Goal: Task Accomplishment & Management: Manage account settings

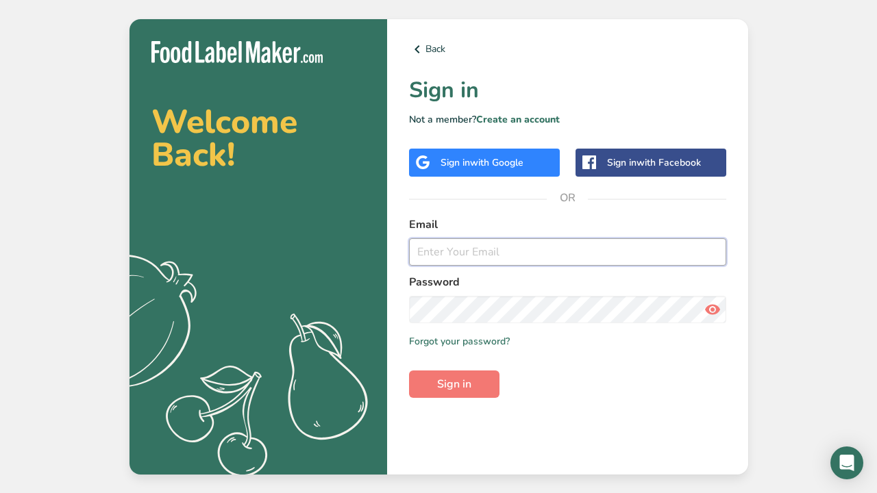
type input "[EMAIL_ADDRESS][DOMAIN_NAME]"
click at [460, 380] on span "Sign in" at bounding box center [454, 384] width 34 height 16
click at [446, 383] on span "Sign in" at bounding box center [454, 384] width 34 height 16
click at [716, 301] on icon at bounding box center [712, 309] width 16 height 25
click at [518, 168] on span "with Google" at bounding box center [496, 162] width 53 height 13
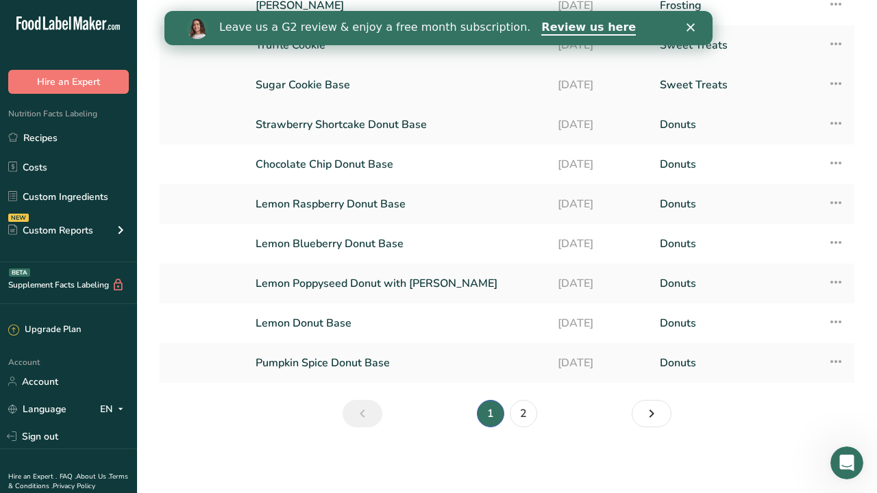
scroll to position [146, 0]
click at [533, 410] on link "2" at bounding box center [523, 413] width 27 height 27
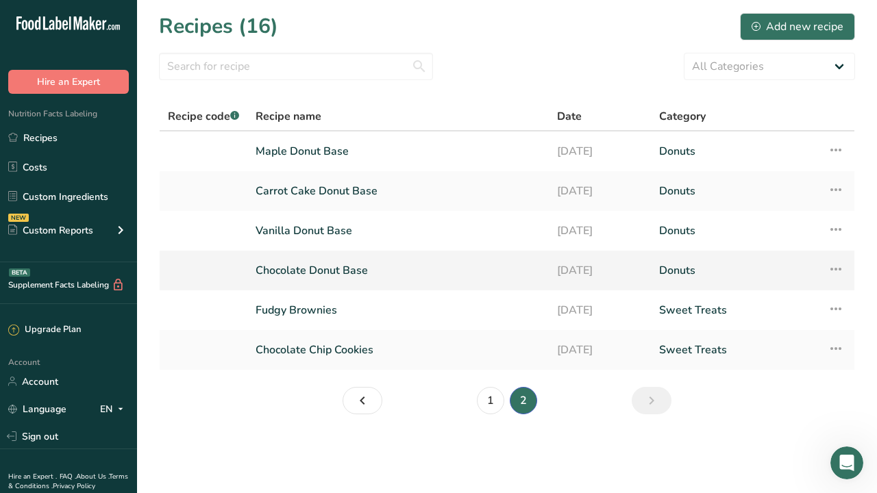
click at [832, 273] on icon at bounding box center [835, 269] width 16 height 25
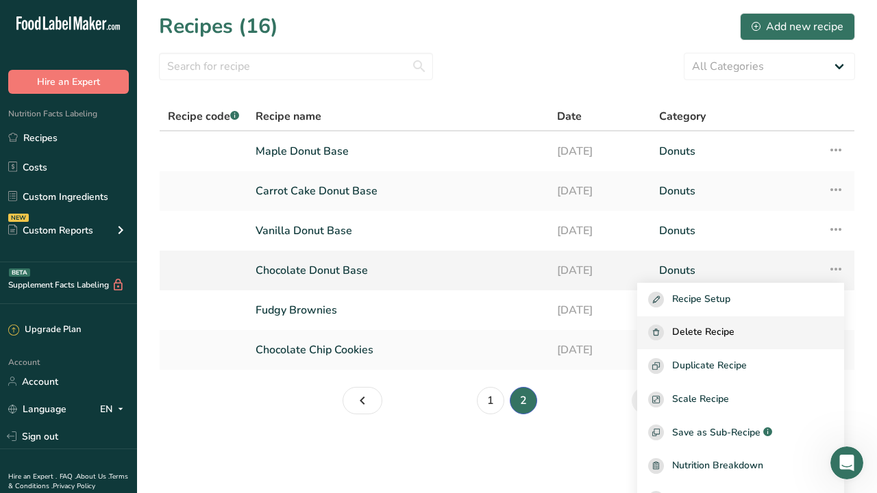
click at [721, 335] on span "Delete Recipe" at bounding box center [703, 333] width 62 height 16
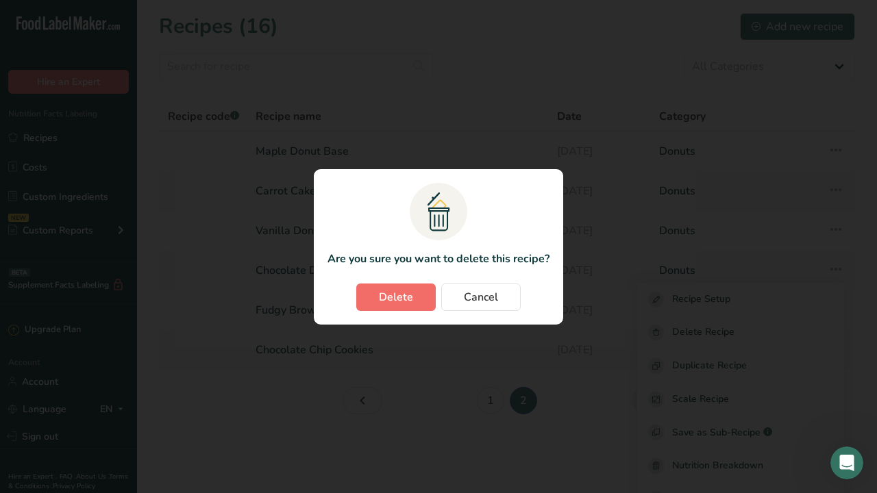
click at [413, 294] on button "Delete" at bounding box center [395, 297] width 79 height 27
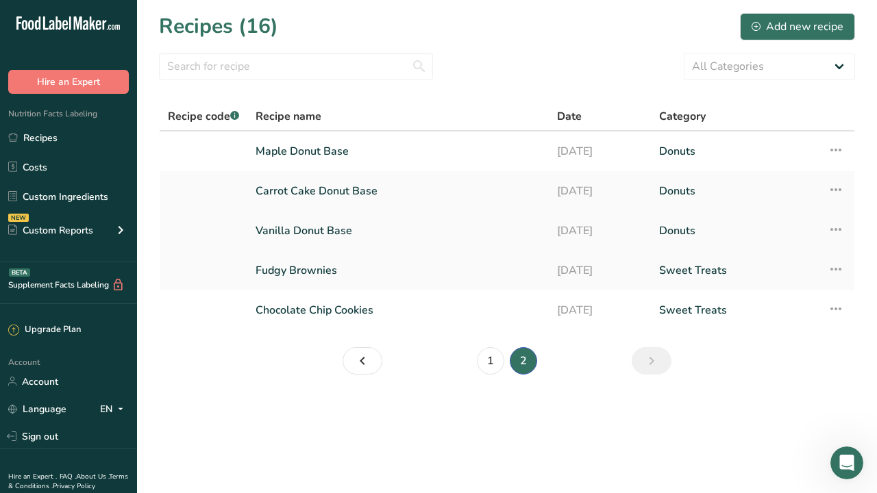
click at [833, 223] on icon at bounding box center [835, 229] width 16 height 25
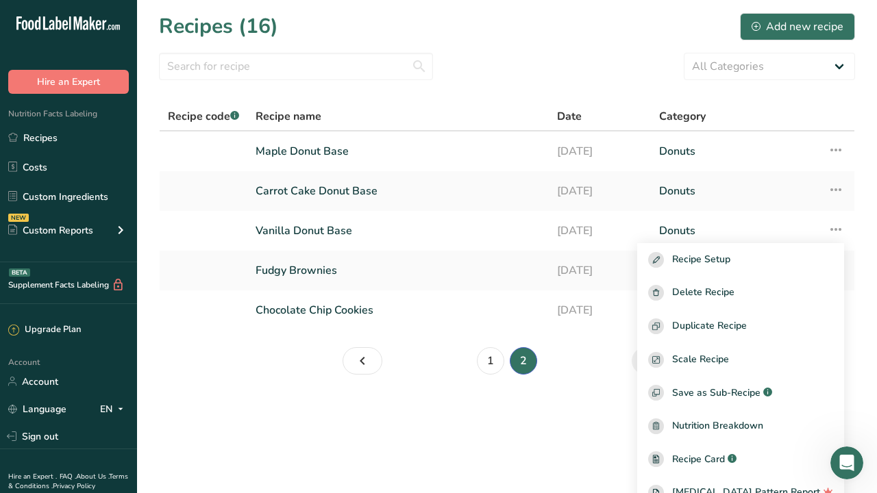
click at [429, 388] on section "Recipes (16) Add new recipe All Categories Baked Goods [GEOGRAPHIC_DATA] Confec…" at bounding box center [507, 198] width 740 height 397
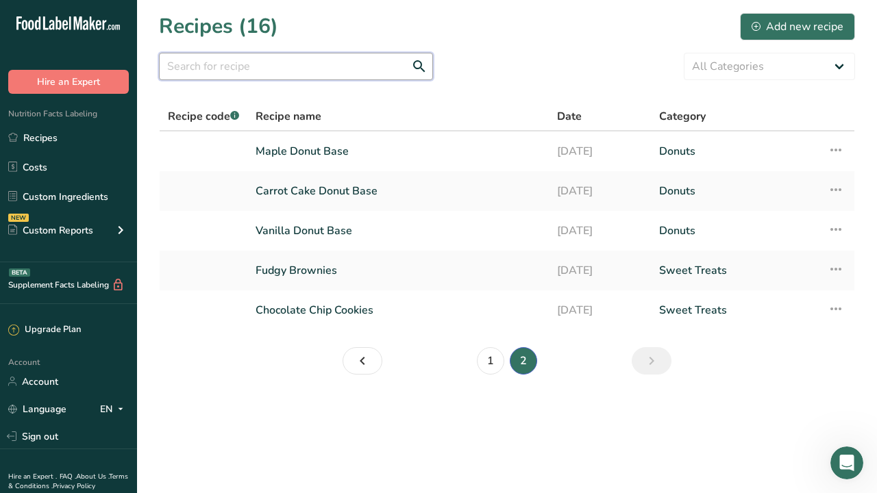
click at [373, 62] on input "text" at bounding box center [296, 66] width 274 height 27
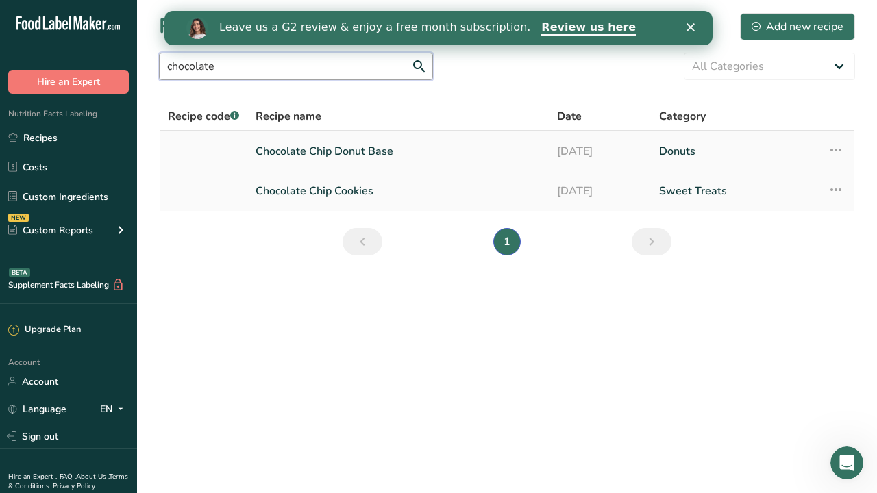
type input "chocolate"
click at [347, 146] on link "Chocolate Chip Donut Base" at bounding box center [397, 151] width 285 height 29
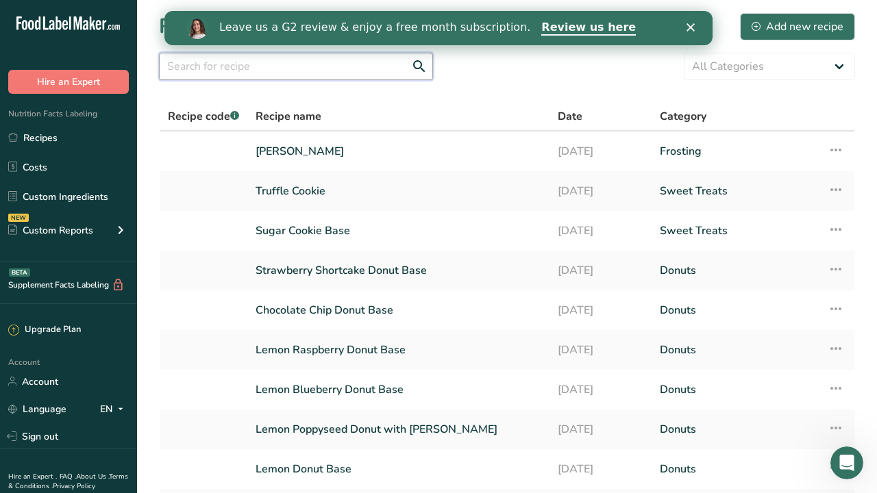
click at [308, 76] on input "text" at bounding box center [296, 66] width 274 height 27
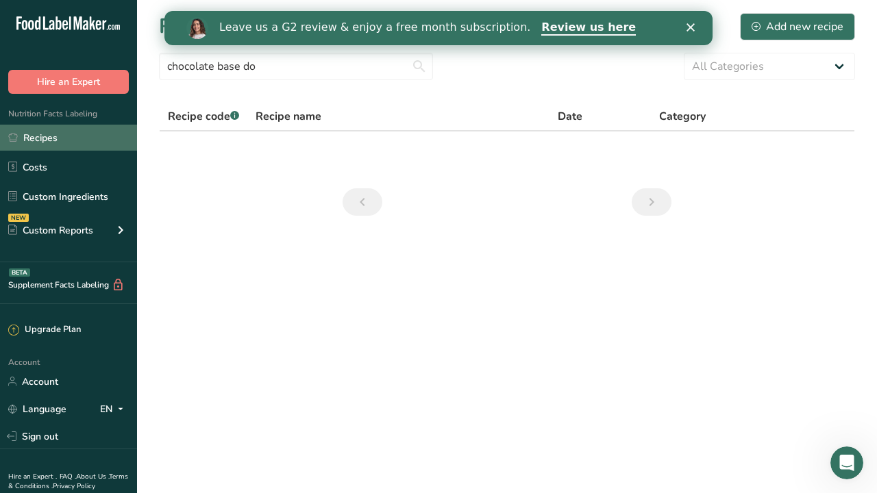
click at [45, 140] on link "Recipes" at bounding box center [68, 138] width 137 height 26
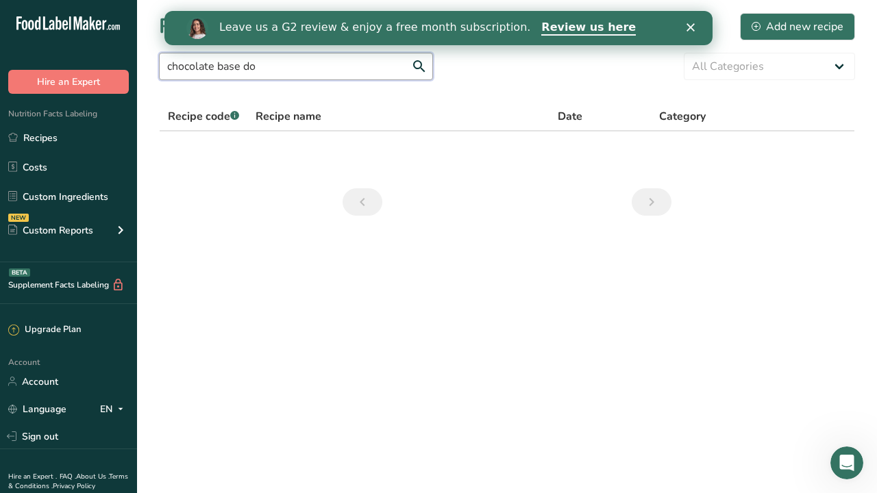
click at [275, 68] on input "chocolate base do" at bounding box center [296, 66] width 274 height 27
type input "chocolate"
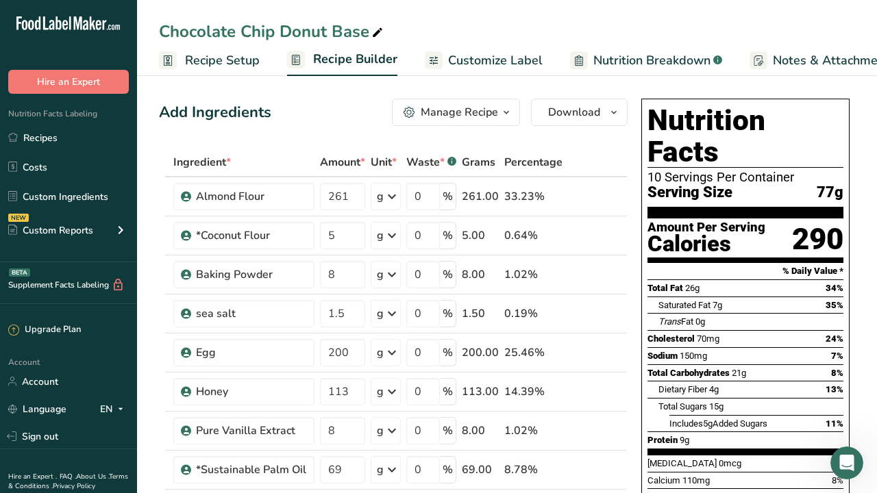
click at [234, 52] on span "Recipe Setup" at bounding box center [222, 60] width 75 height 18
select select "5"
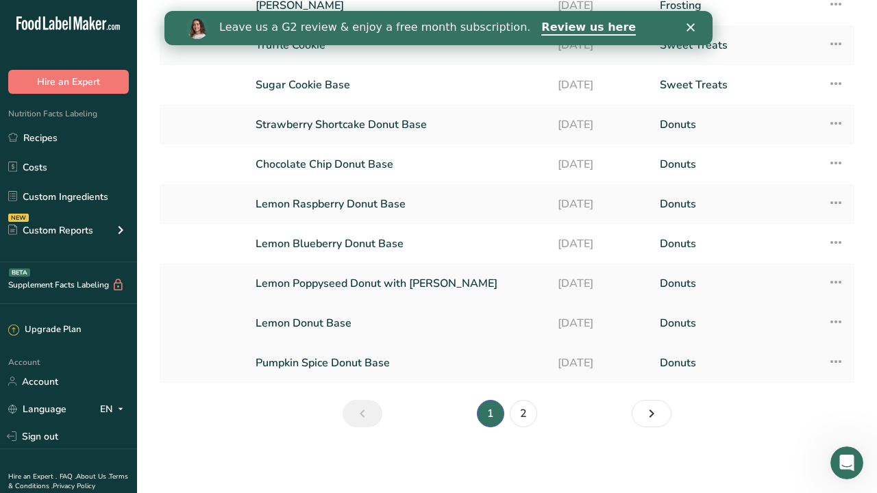
scroll to position [146, 0]
click at [527, 407] on link "2" at bounding box center [523, 413] width 27 height 27
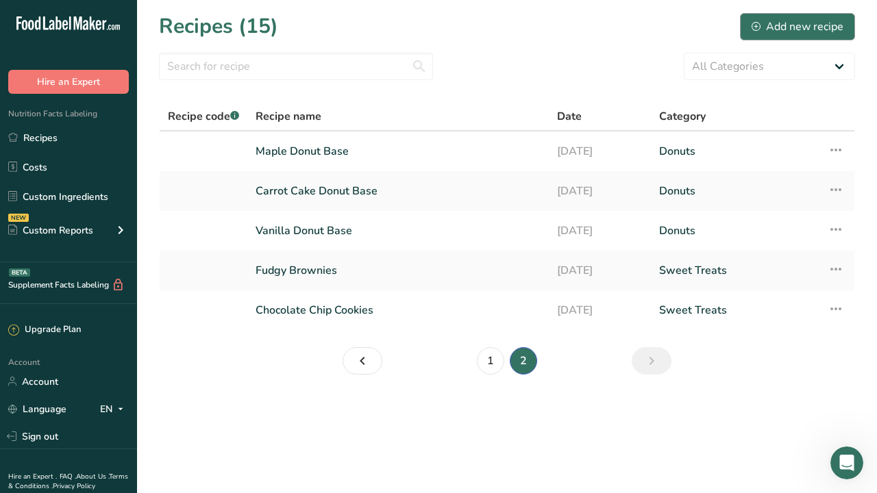
click at [786, 30] on div "Add new recipe" at bounding box center [797, 26] width 92 height 16
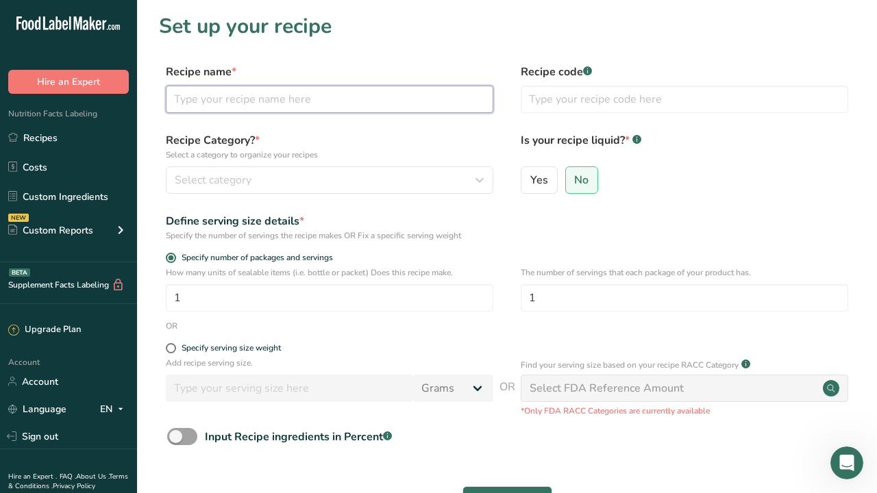
click at [229, 101] on input "text" at bounding box center [329, 99] width 327 height 27
type input "Chocolate Base"
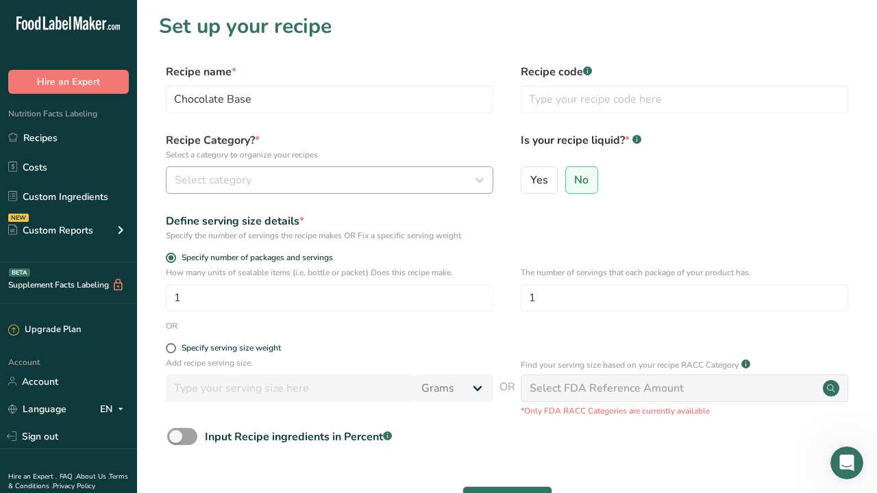
click at [221, 190] on button "Select category" at bounding box center [329, 179] width 327 height 27
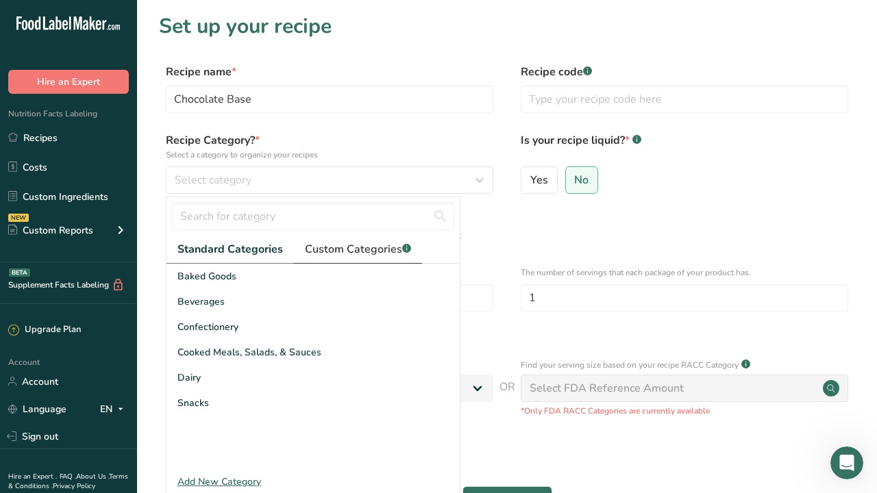
click at [380, 251] on span "Custom Categories .a-a{fill:#347362;}.b-a{fill:#fff;}" at bounding box center [358, 249] width 106 height 16
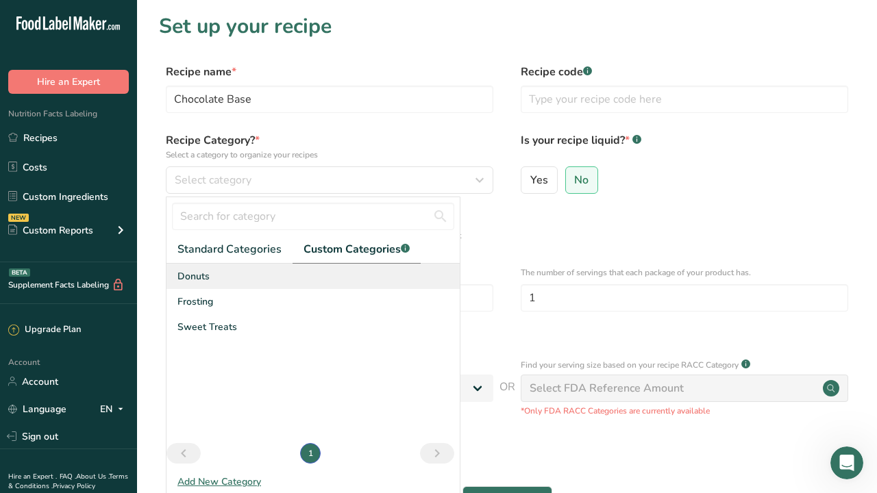
click at [201, 273] on span "Donuts" at bounding box center [193, 276] width 32 height 14
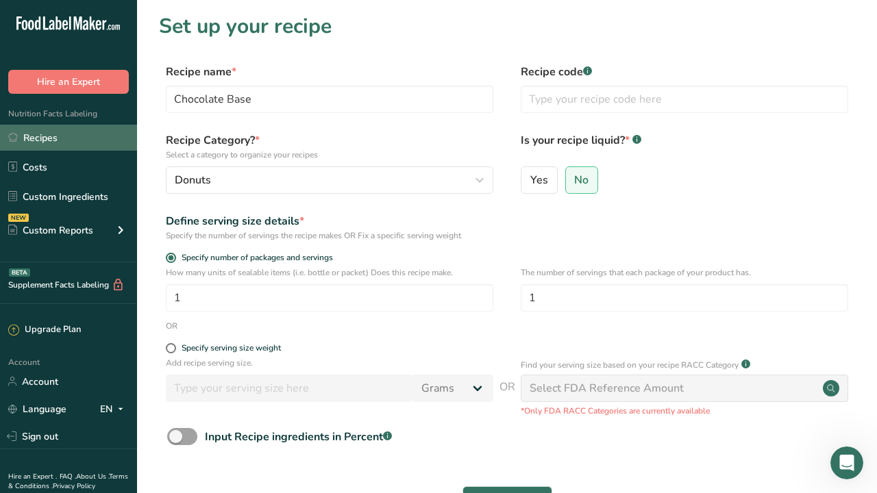
click at [48, 143] on link "Recipes" at bounding box center [68, 138] width 137 height 26
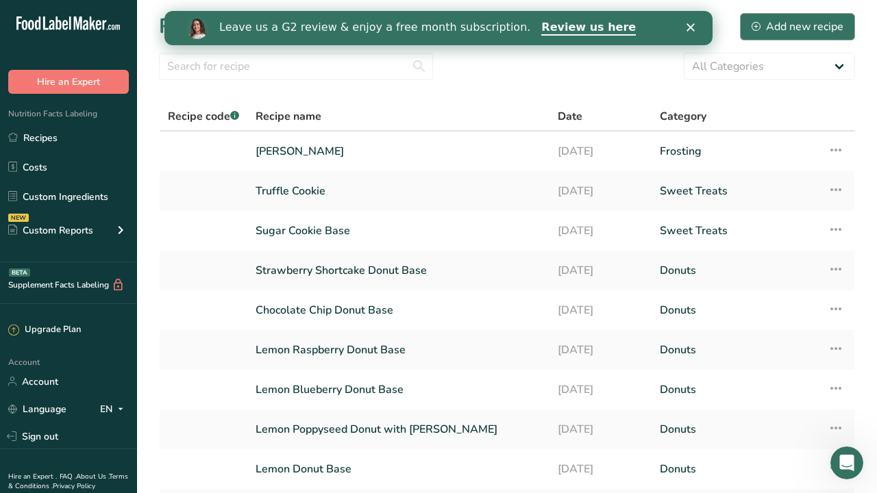
click at [805, 23] on div "Add new recipe" at bounding box center [797, 26] width 92 height 16
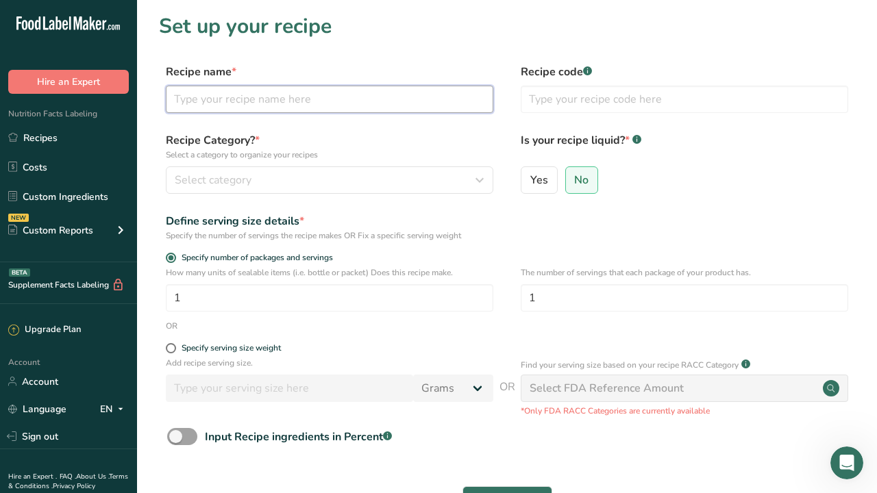
click at [315, 99] on input "text" at bounding box center [329, 99] width 327 height 27
type input "Chocolate Base Donut"
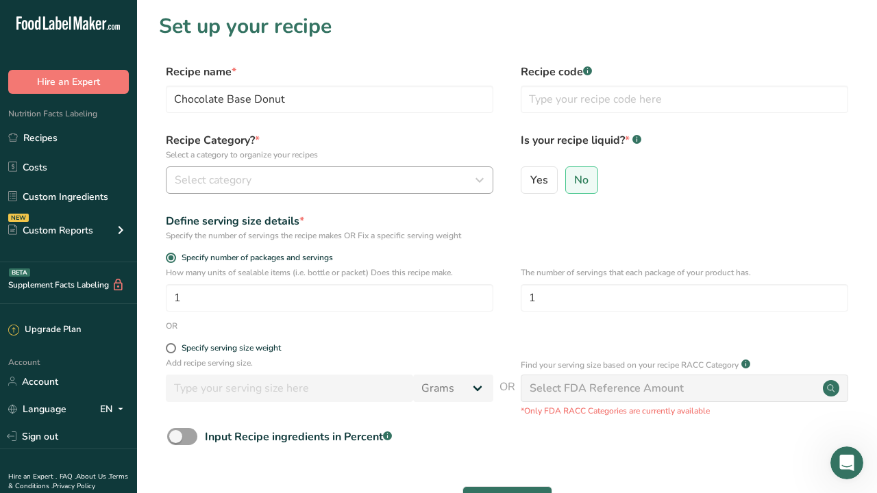
click at [212, 177] on span "Select category" at bounding box center [213, 180] width 77 height 16
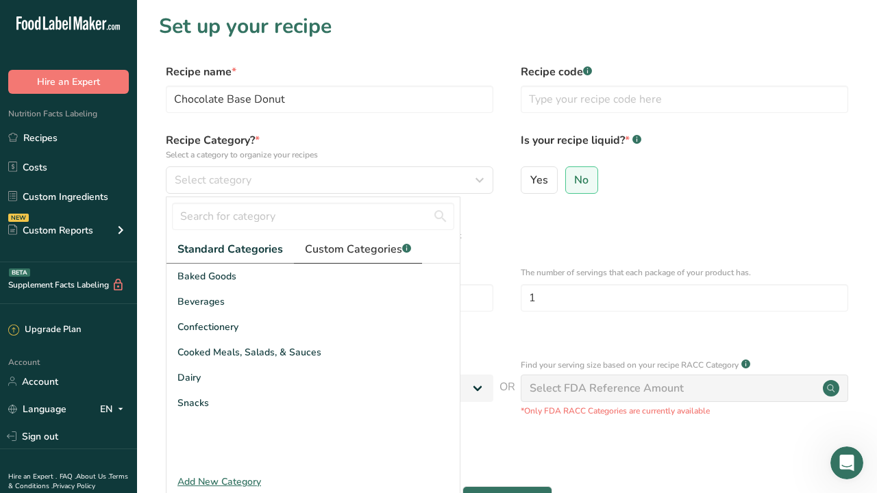
click at [349, 240] on link "Custom Categories .a-a{fill:#347362;}.b-a{fill:#fff;}" at bounding box center [358, 250] width 128 height 28
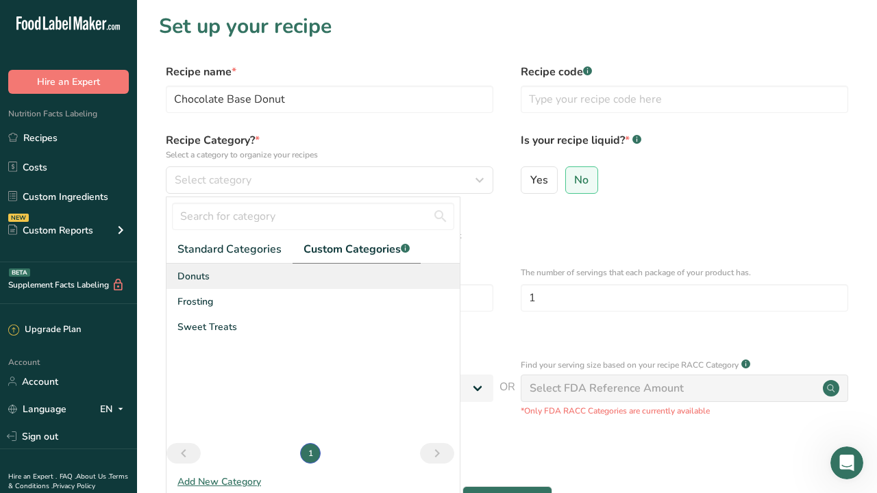
click at [204, 279] on span "Donuts" at bounding box center [193, 276] width 32 height 14
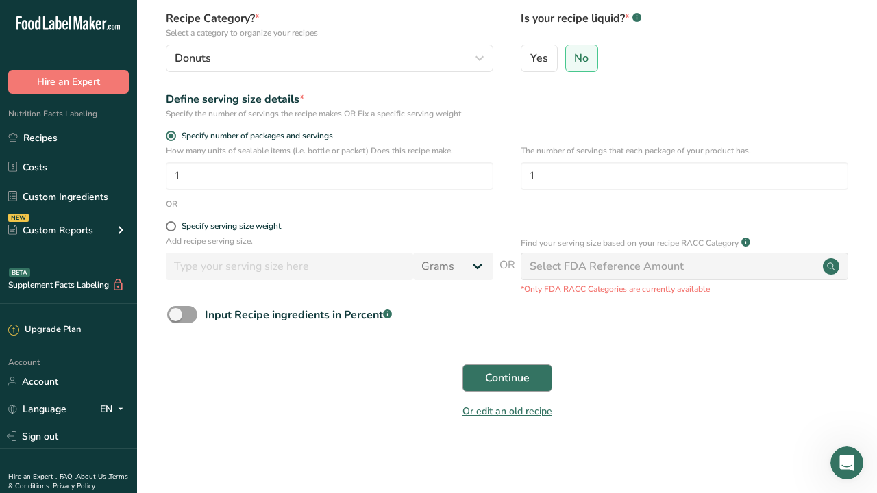
scroll to position [121, 0]
click at [533, 380] on button "Continue" at bounding box center [507, 378] width 90 height 27
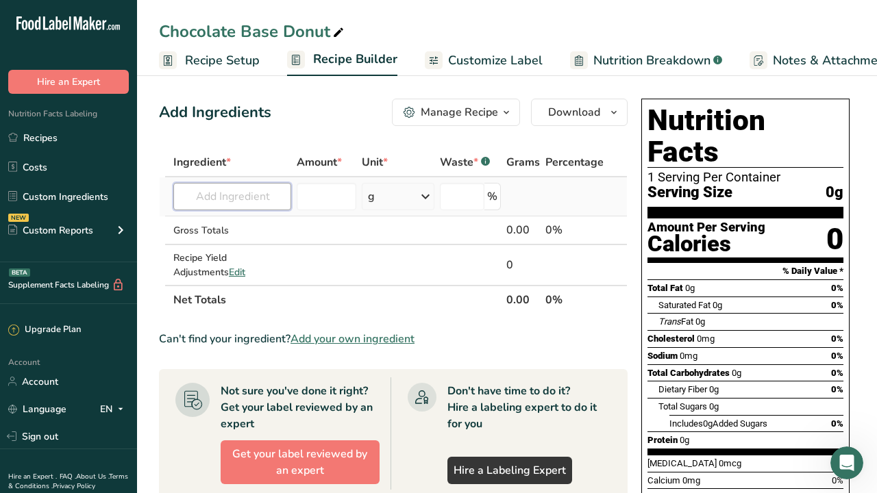
click at [249, 198] on input "text" at bounding box center [232, 196] width 118 height 27
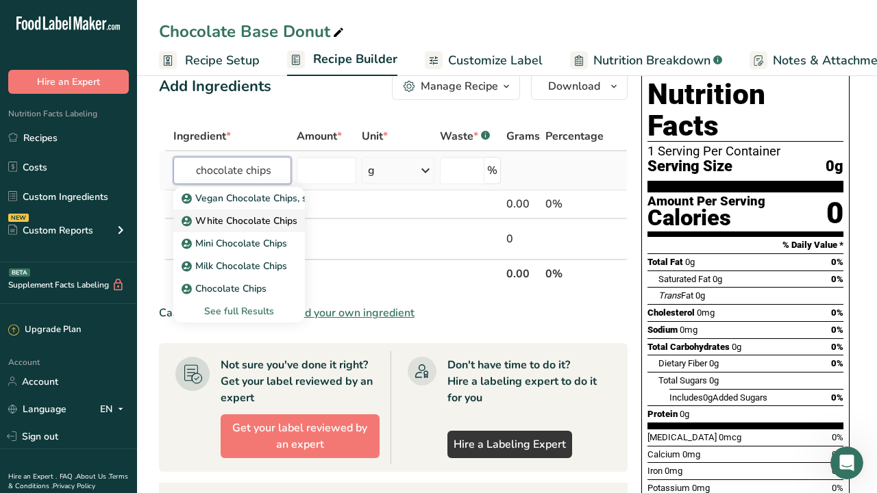
scroll to position [27, 0]
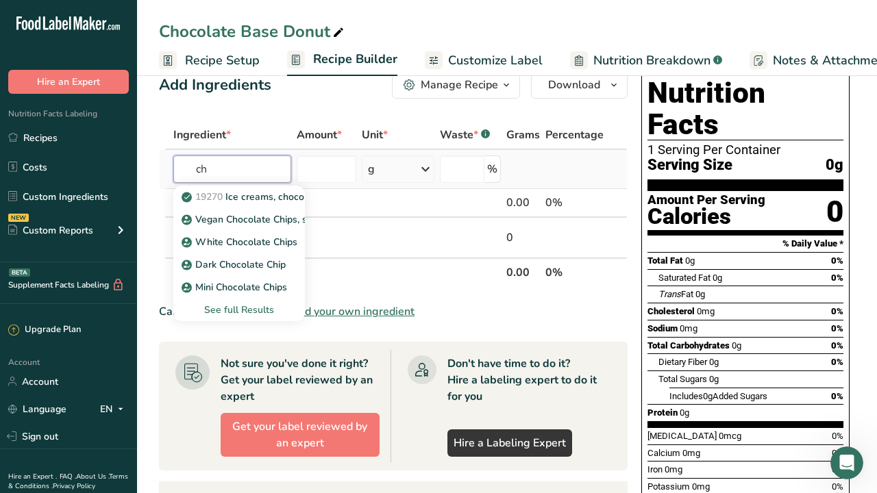
type input "c"
type input "chocolate chips"
click at [256, 307] on div "See full Results" at bounding box center [239, 310] width 110 height 14
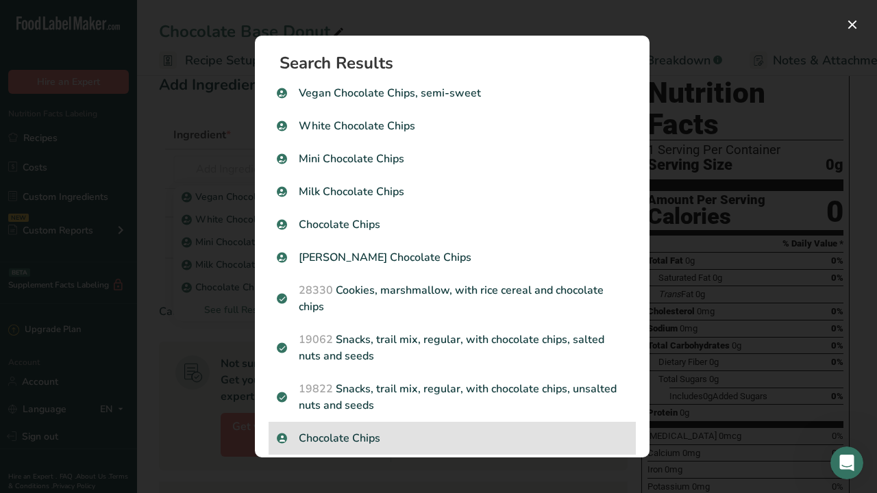
click at [347, 440] on p "Chocolate Chips" at bounding box center [452, 438] width 351 height 16
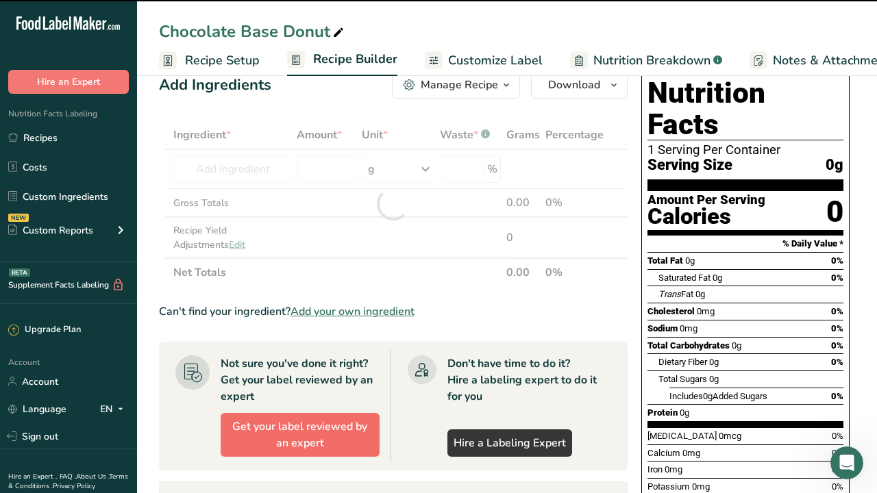
type input "0"
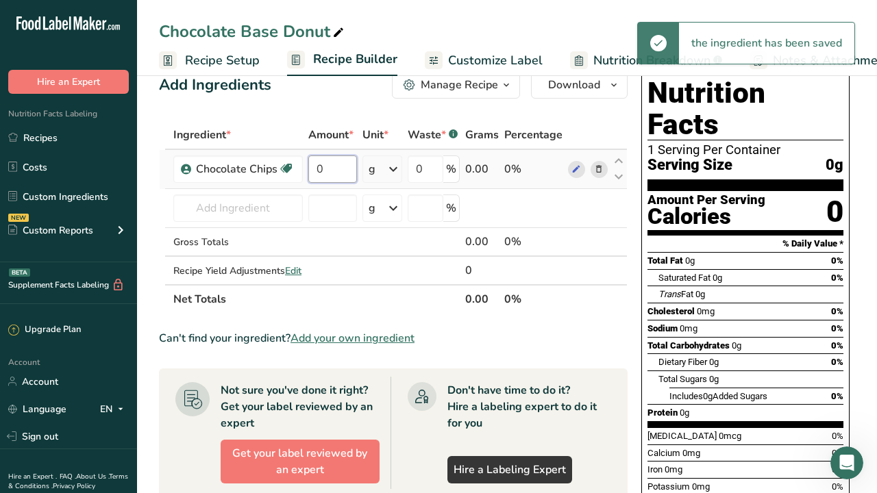
click at [334, 166] on input "0" at bounding box center [332, 168] width 49 height 27
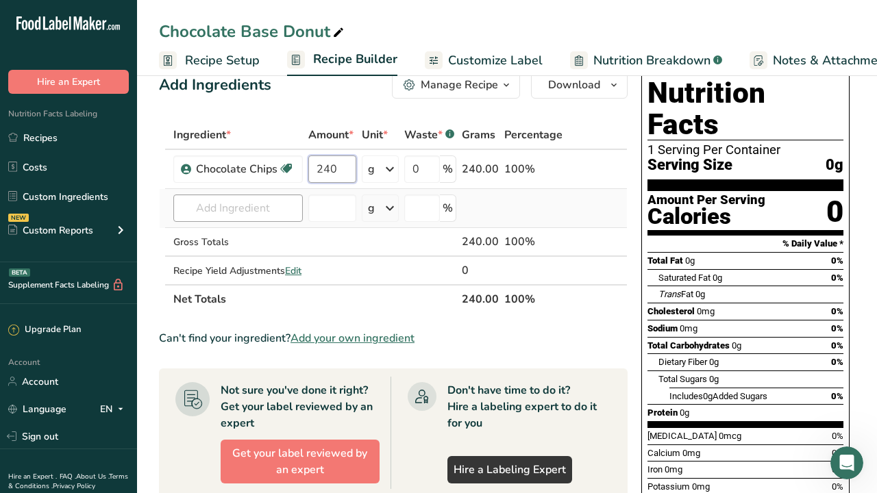
type input "240"
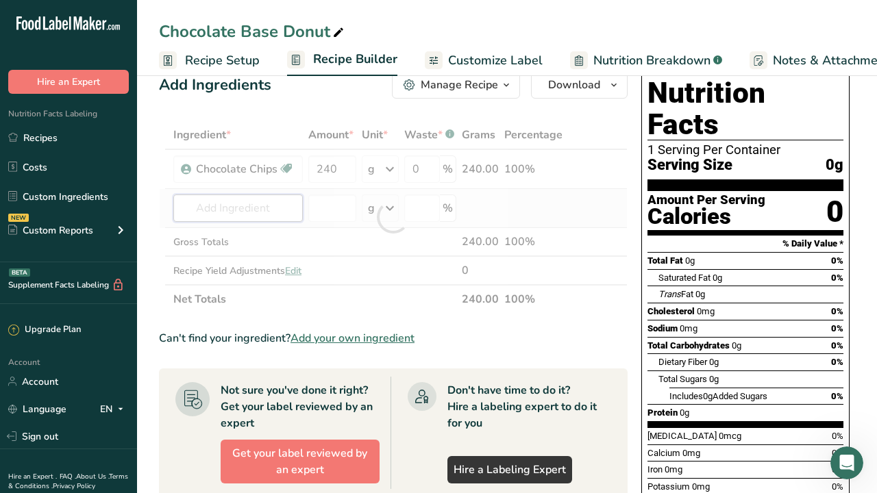
click at [228, 210] on div "Ingredient * Amount * Unit * Waste * .a-a{fill:#347362;}.b-a{fill:#fff;} Grams …" at bounding box center [393, 217] width 469 height 193
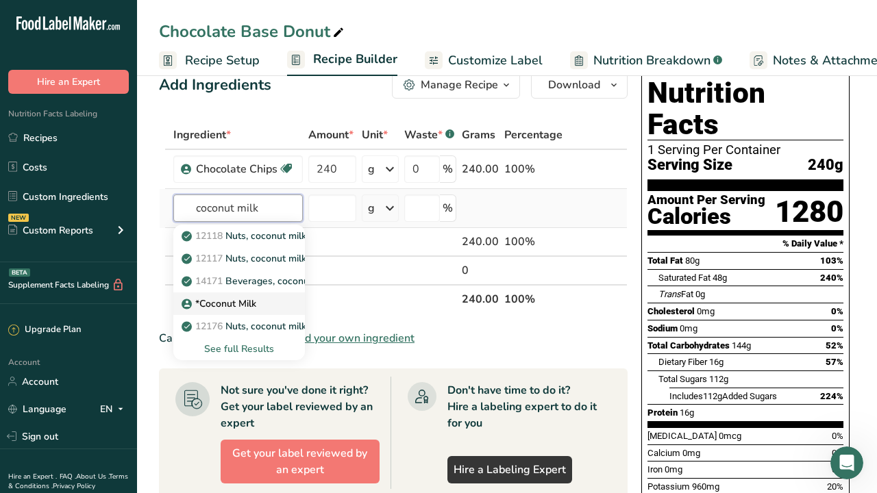
type input "coconut milk"
click at [225, 300] on p "*Coconut Milk" at bounding box center [220, 304] width 72 height 14
type input "*Coconut Milk"
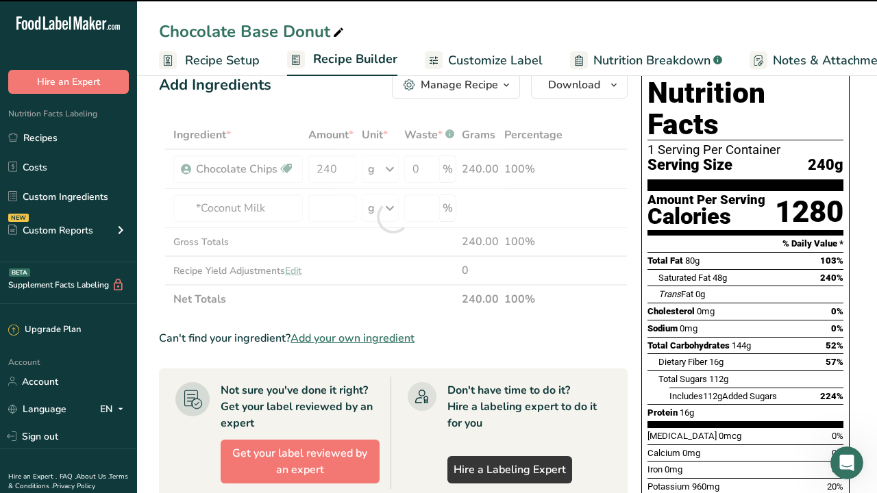
type input "0"
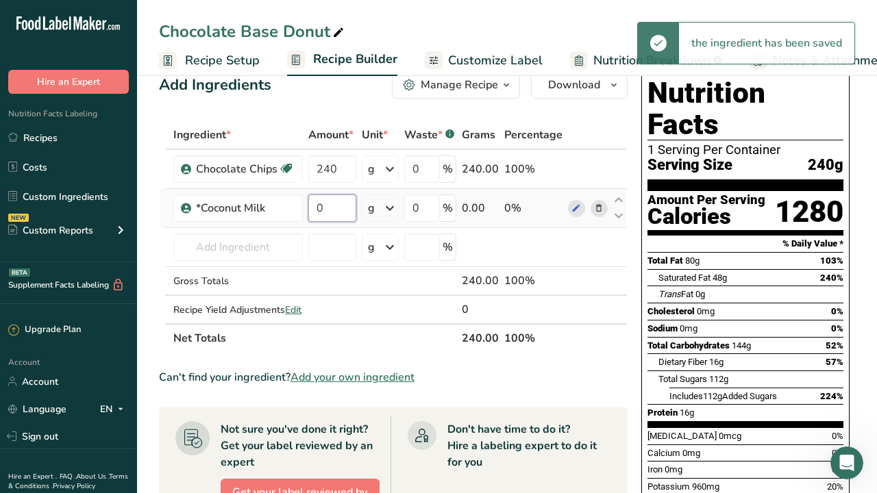
click at [321, 211] on input "0" at bounding box center [332, 208] width 48 height 27
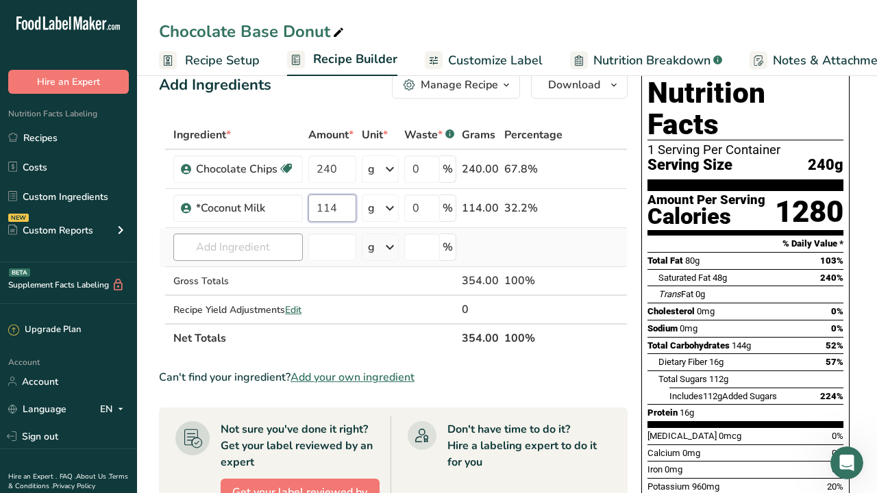
type input "114"
click at [263, 249] on div "Ingredient * Amount * Unit * Waste * .a-a{fill:#347362;}.b-a{fill:#fff;} Grams …" at bounding box center [393, 237] width 469 height 232
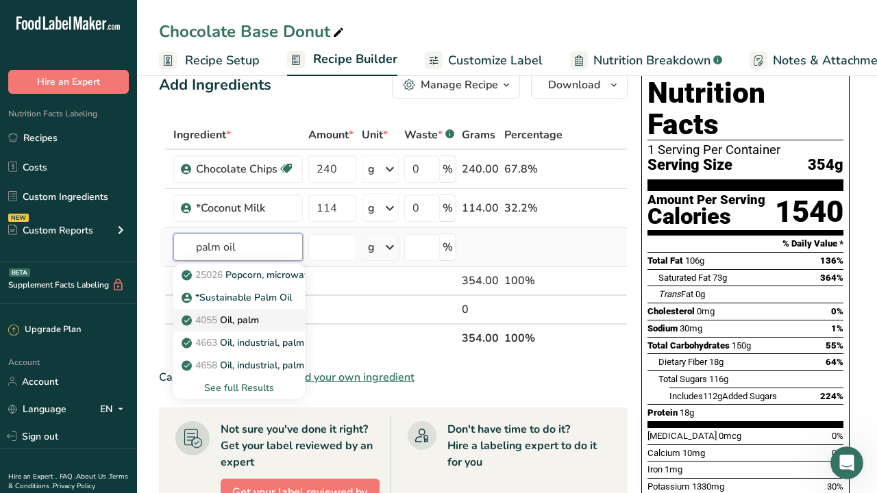
type input "palm oil"
click at [240, 323] on p "4055 Oil, palm" at bounding box center [221, 320] width 75 height 14
type input "Oil, palm"
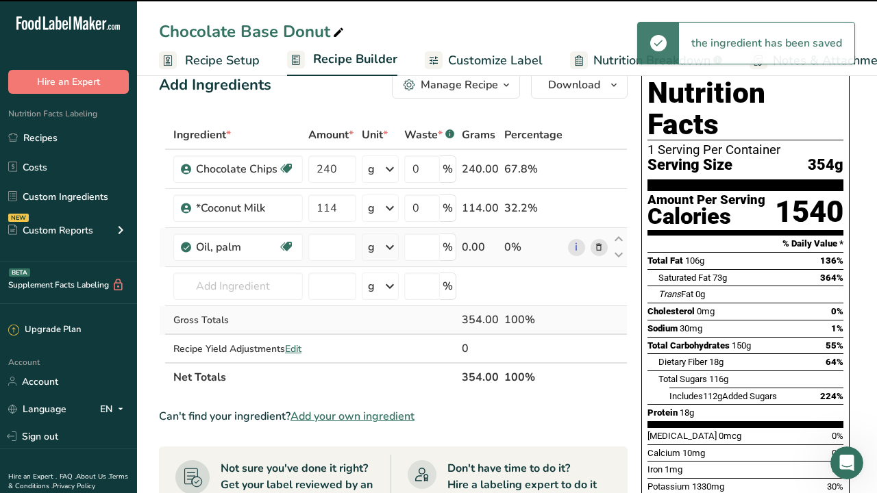
type input "0"
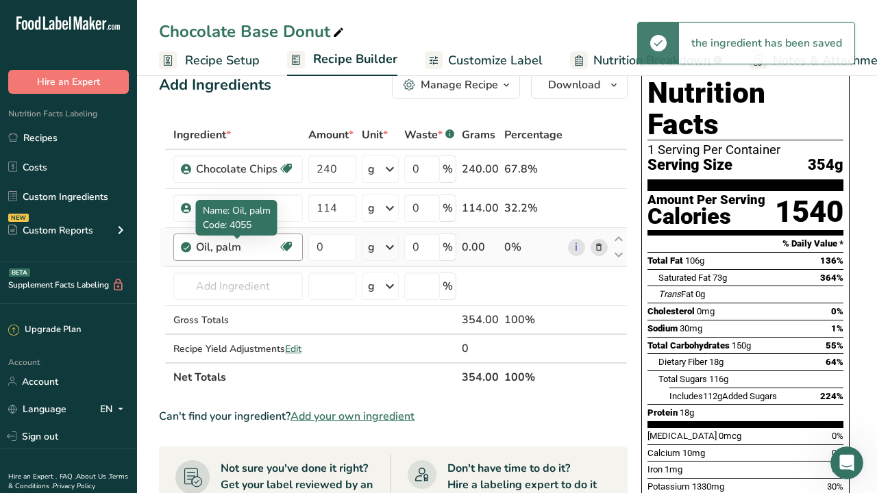
click at [231, 253] on div "Oil, palm" at bounding box center [237, 247] width 82 height 16
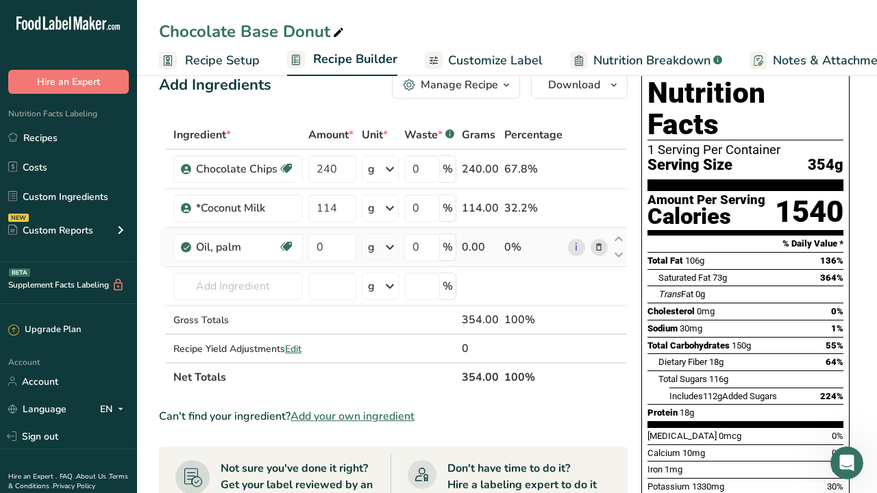
click at [599, 249] on icon at bounding box center [599, 247] width 10 height 14
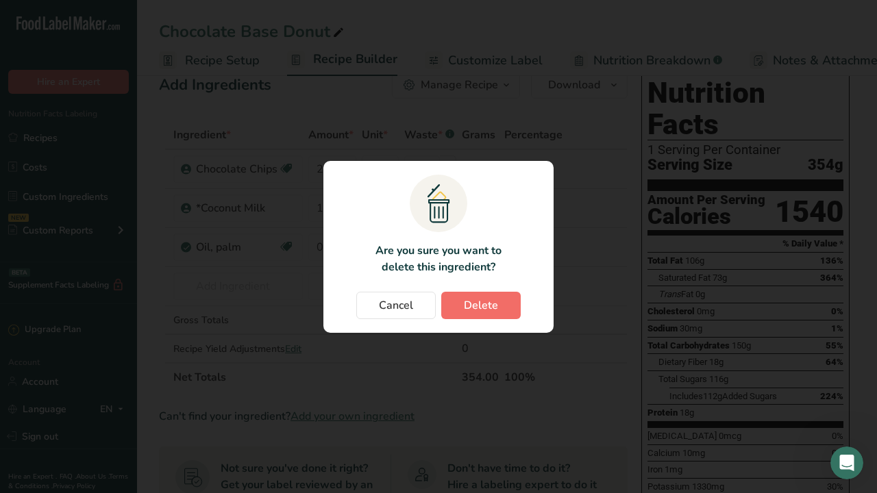
click at [475, 304] on span "Delete" at bounding box center [481, 305] width 34 height 16
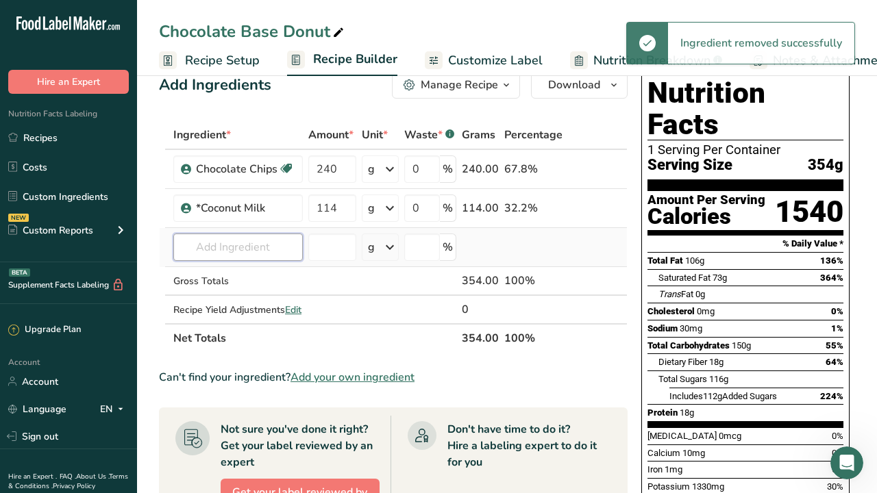
click at [225, 245] on input "text" at bounding box center [237, 247] width 129 height 27
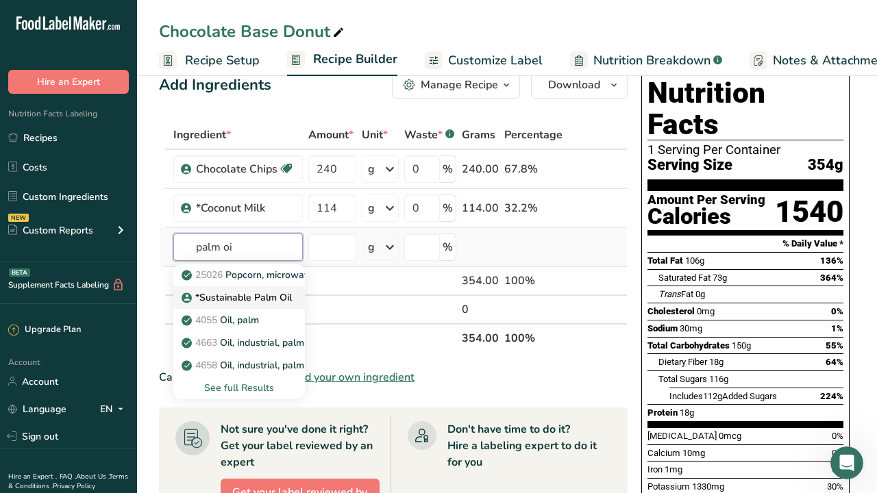
type input "palm oi"
click at [225, 294] on p "*Sustainable Palm Oil" at bounding box center [238, 297] width 108 height 14
type input "*Sustainable Palm Oil"
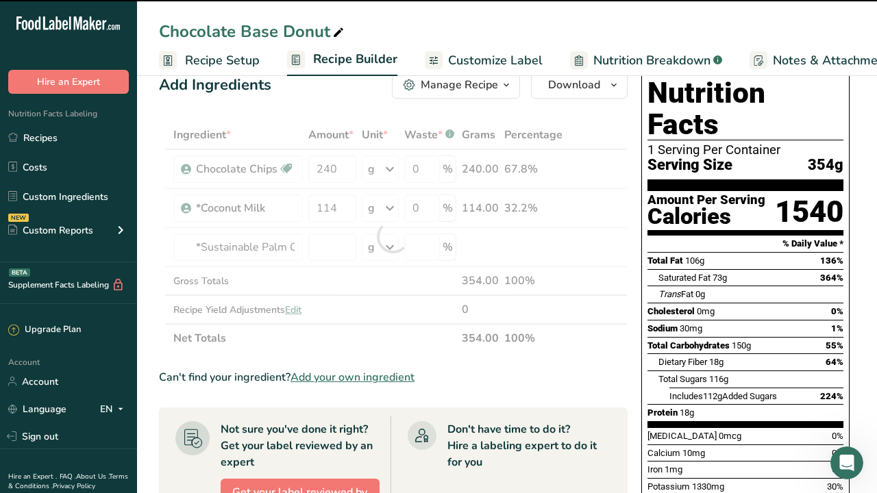
type input "0"
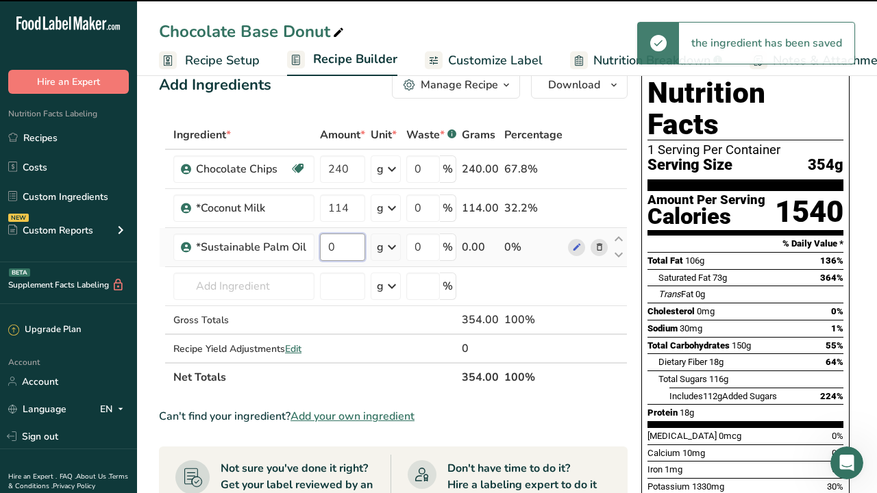
click at [353, 254] on input "0" at bounding box center [342, 247] width 45 height 27
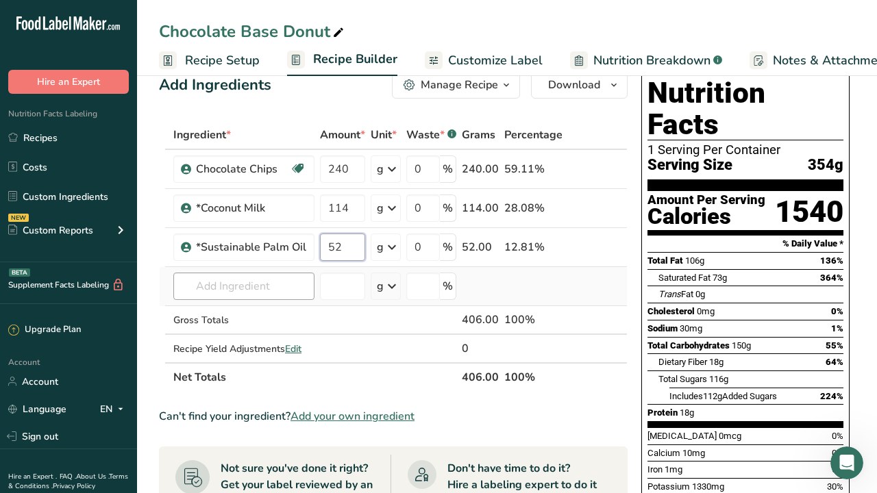
type input "52"
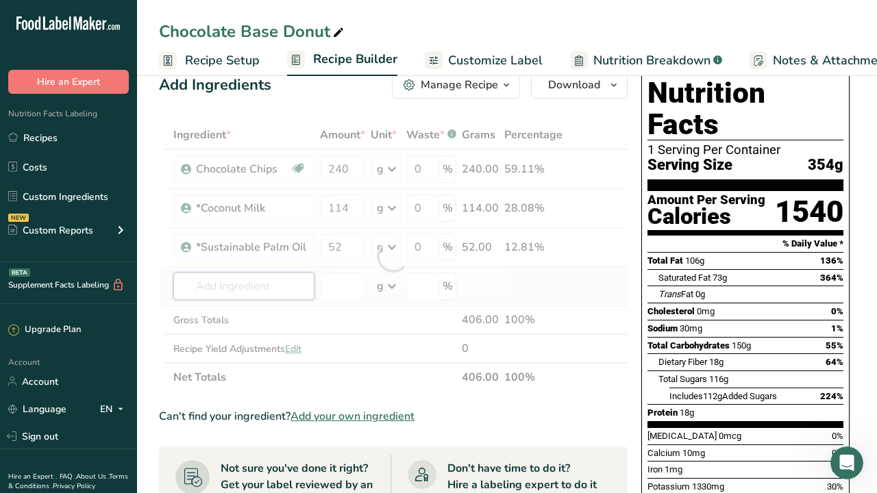
click at [264, 290] on div "Ingredient * Amount * Unit * Waste * .a-a{fill:#347362;}.b-a{fill:#fff;} Grams …" at bounding box center [393, 256] width 469 height 271
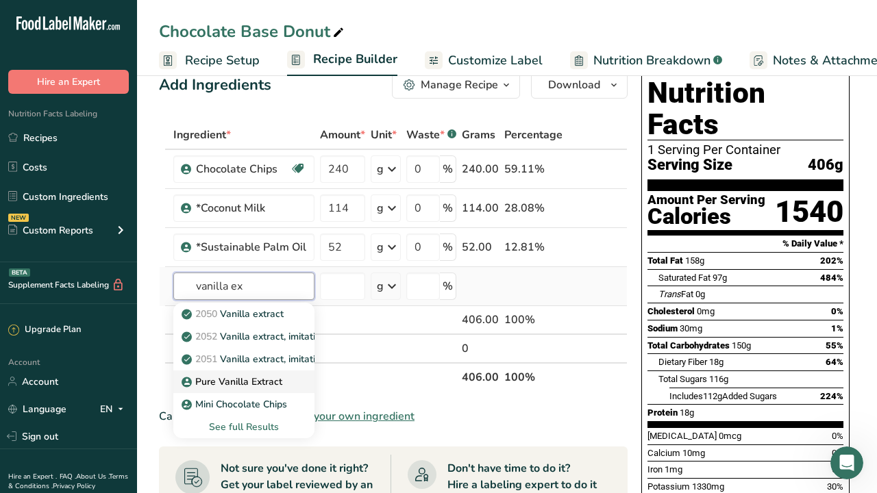
type input "vanilla ex"
click at [236, 383] on p "Pure Vanilla Extract" at bounding box center [233, 382] width 98 height 14
type input "Pure Vanilla Extract"
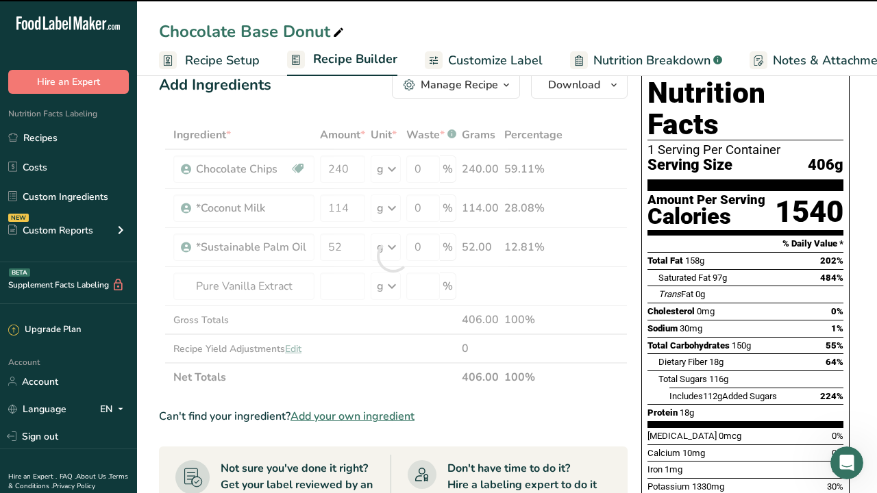
type input "0"
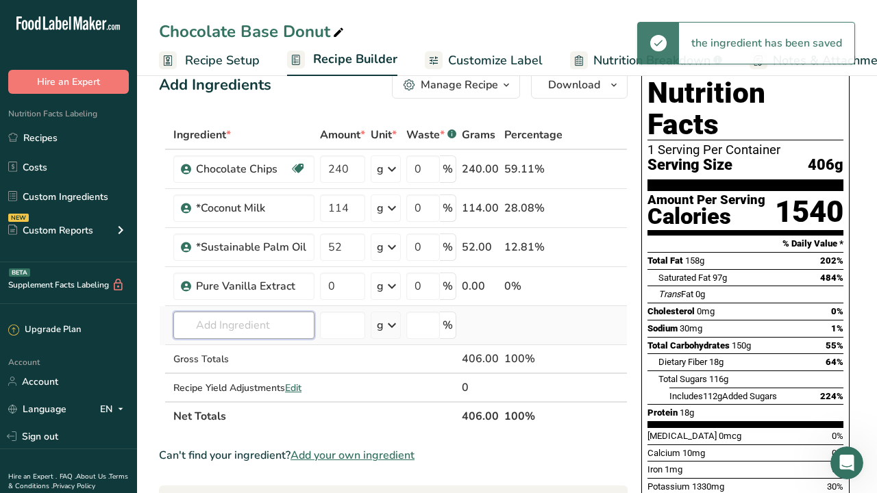
click at [235, 322] on input "text" at bounding box center [243, 325] width 141 height 27
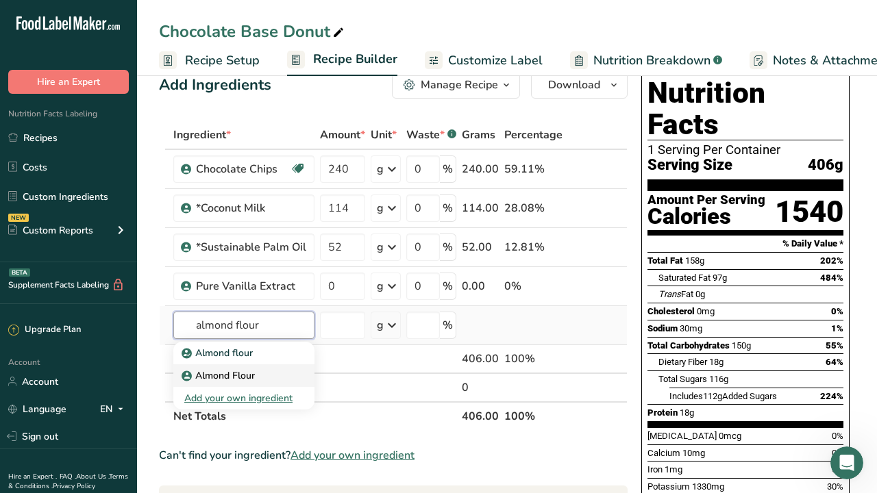
type input "almond flour"
click at [219, 360] on p "Almond Flour" at bounding box center [218, 353] width 68 height 14
type input "Almond Flour"
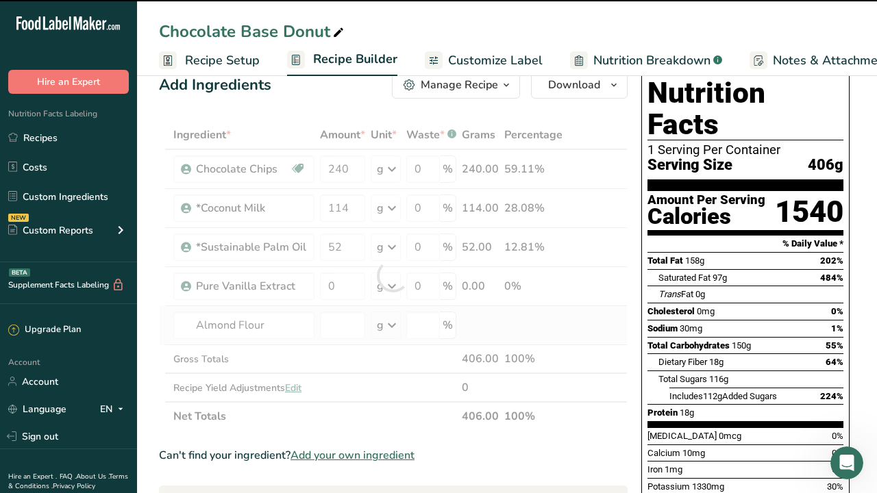
type input "0"
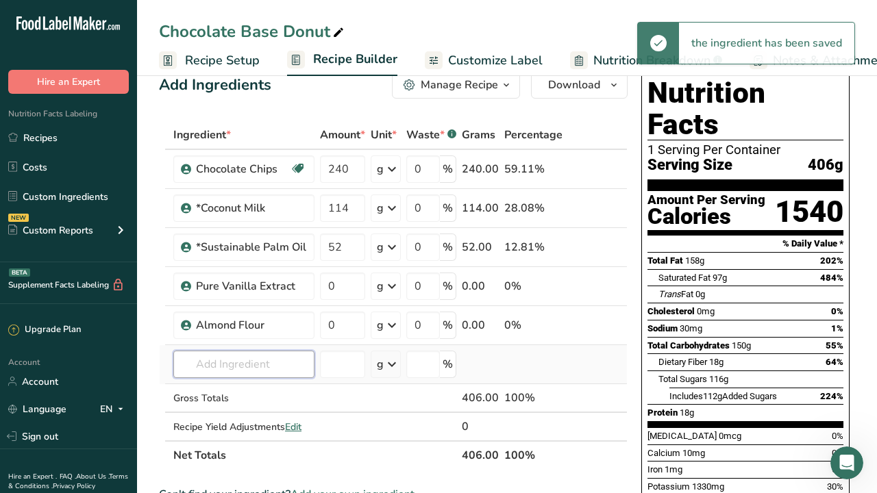
click at [216, 360] on input "text" at bounding box center [243, 364] width 141 height 27
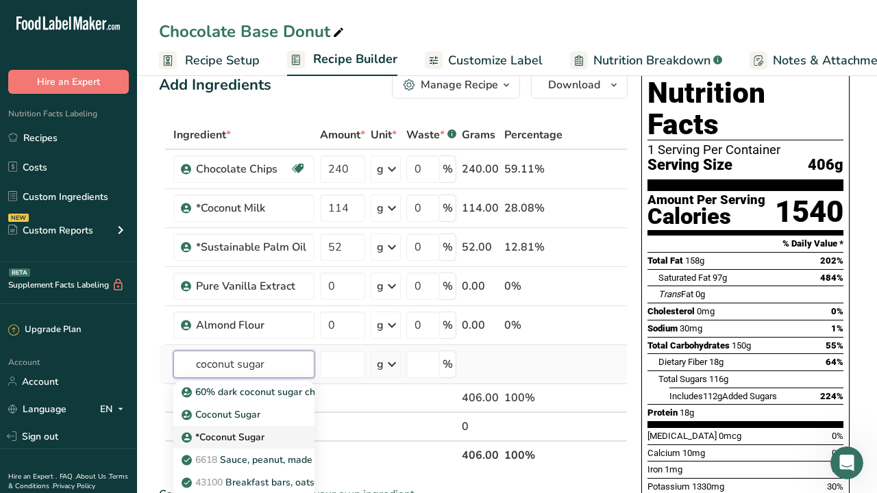
type input "coconut sugar"
click at [219, 422] on p "*Coconut Sugar" at bounding box center [222, 415] width 76 height 14
type input "*Coconut Sugar"
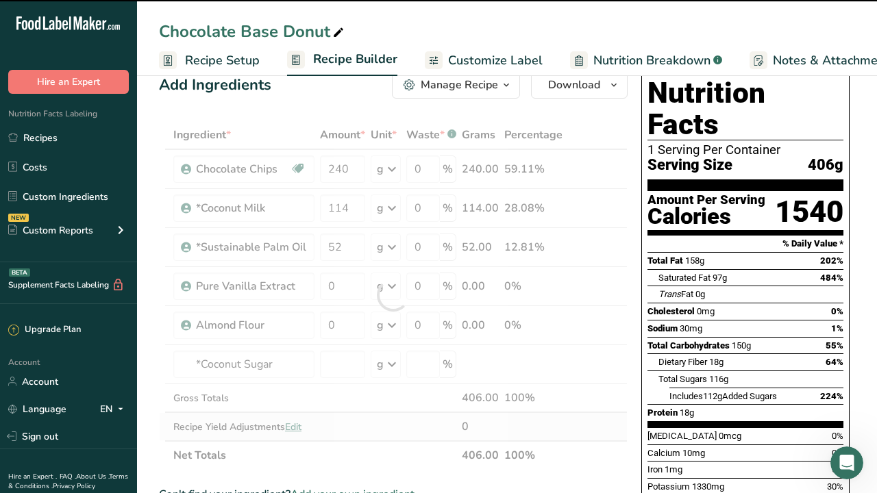
type input "0"
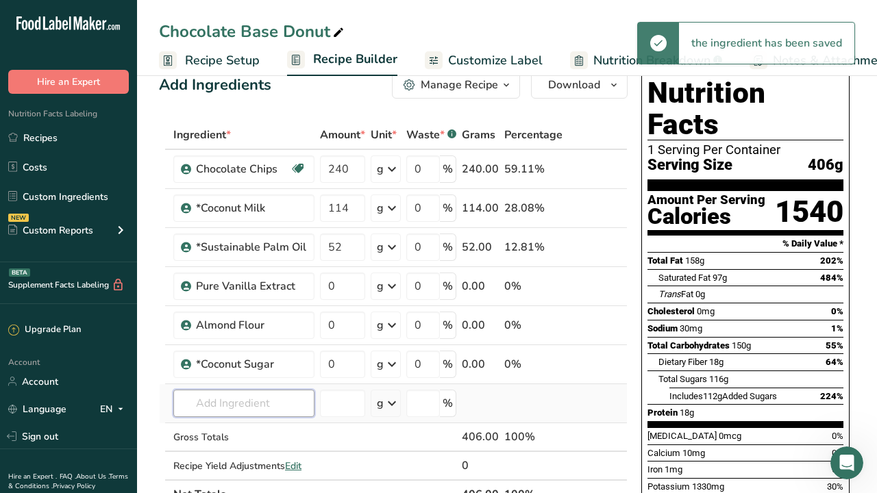
click at [223, 405] on input "text" at bounding box center [243, 403] width 141 height 27
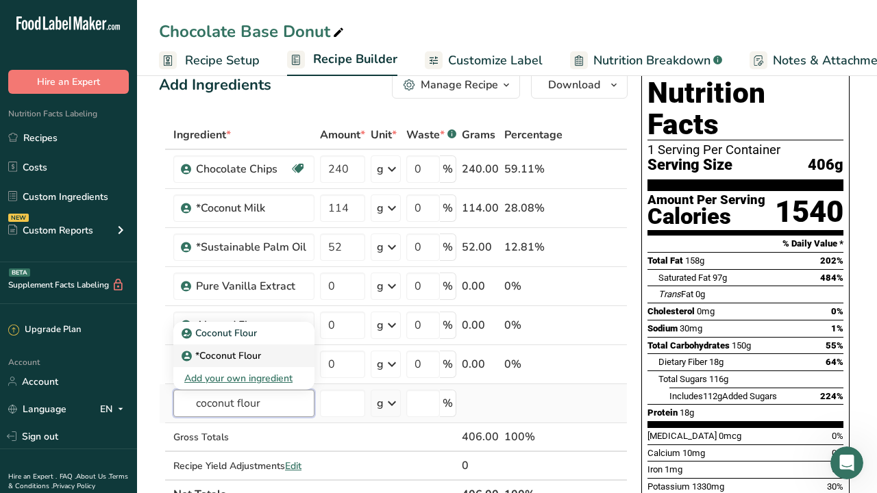
type input "coconut flour"
click at [249, 340] on p "*Coconut Flour" at bounding box center [220, 333] width 73 height 14
type input "*Coconut Flour"
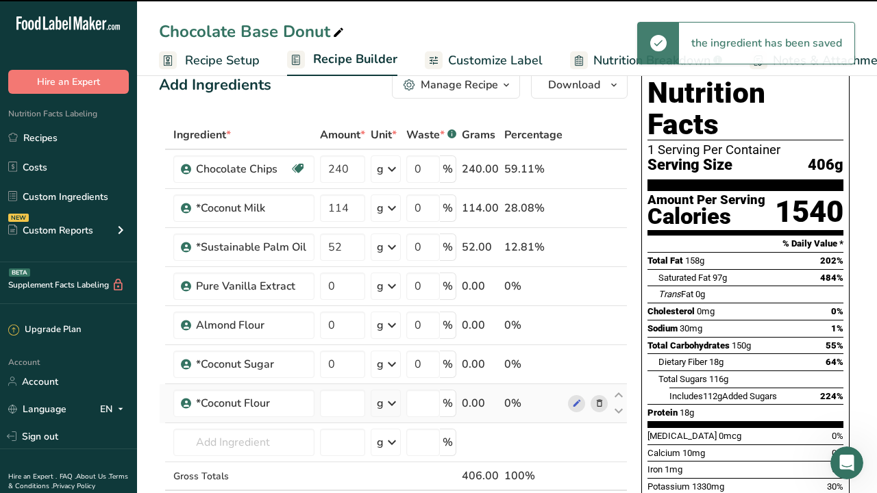
type input "0"
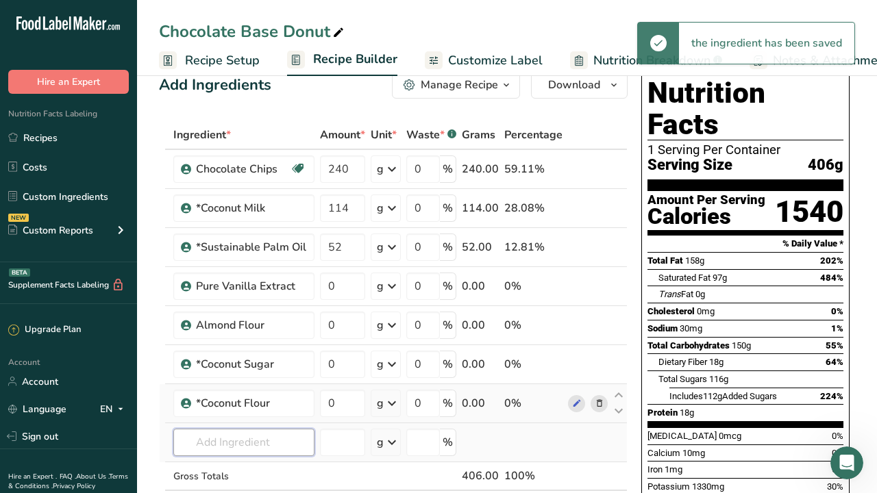
click at [222, 442] on input "text" at bounding box center [243, 442] width 141 height 27
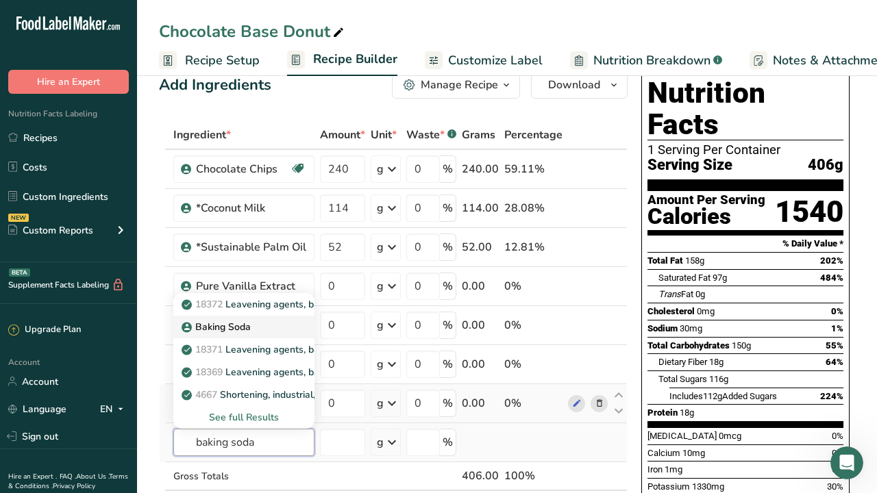
type input "baking soda"
click at [253, 325] on div "Baking Soda" at bounding box center [232, 327] width 97 height 14
type input "Baking Soda"
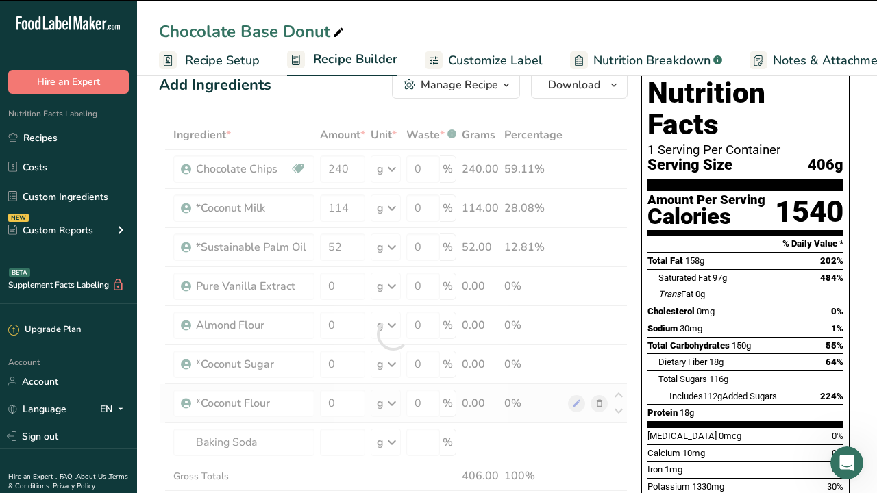
type input "0"
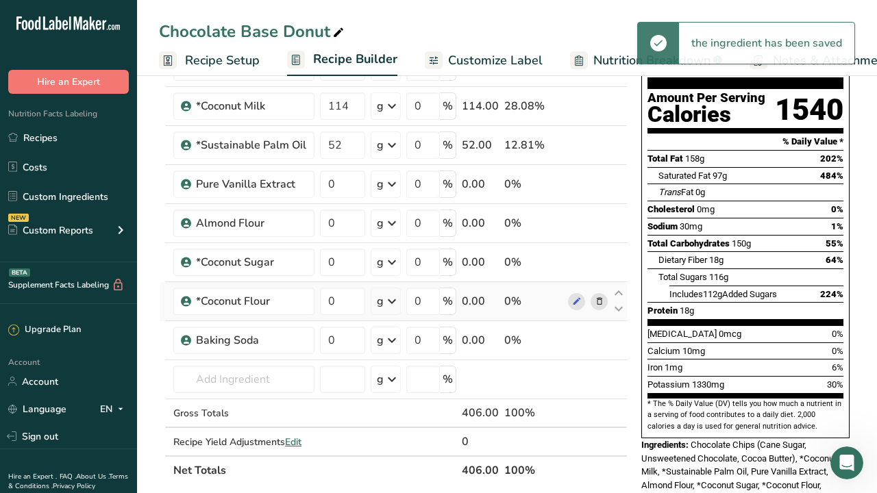
scroll to position [138, 0]
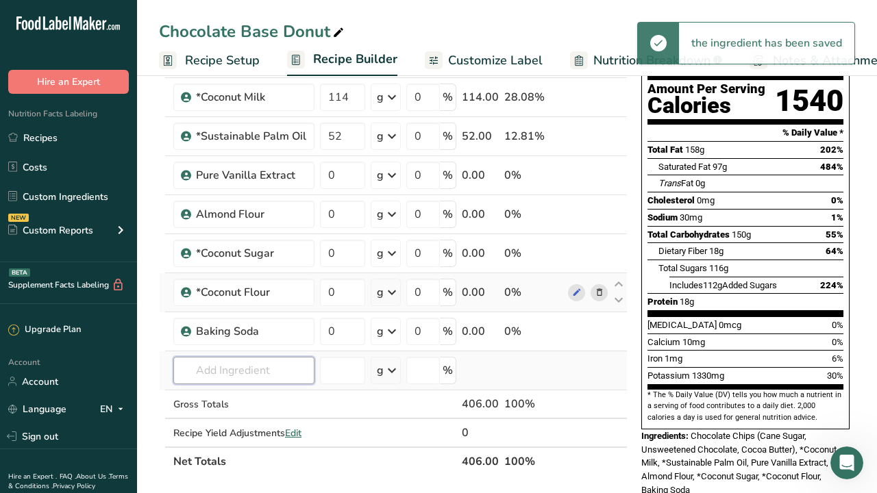
click at [254, 369] on input "text" at bounding box center [243, 370] width 141 height 27
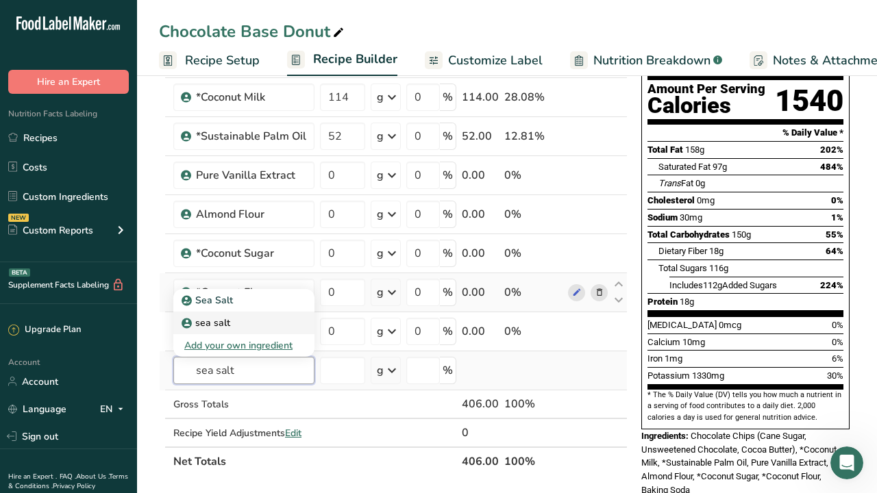
type input "sea salt"
click at [249, 308] on div "sea salt" at bounding box center [232, 300] width 97 height 14
type input "sea salt"
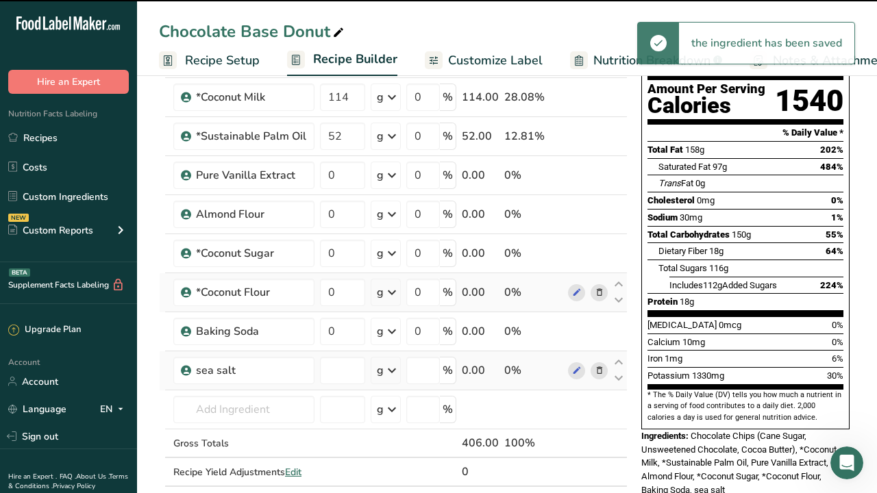
type input "0"
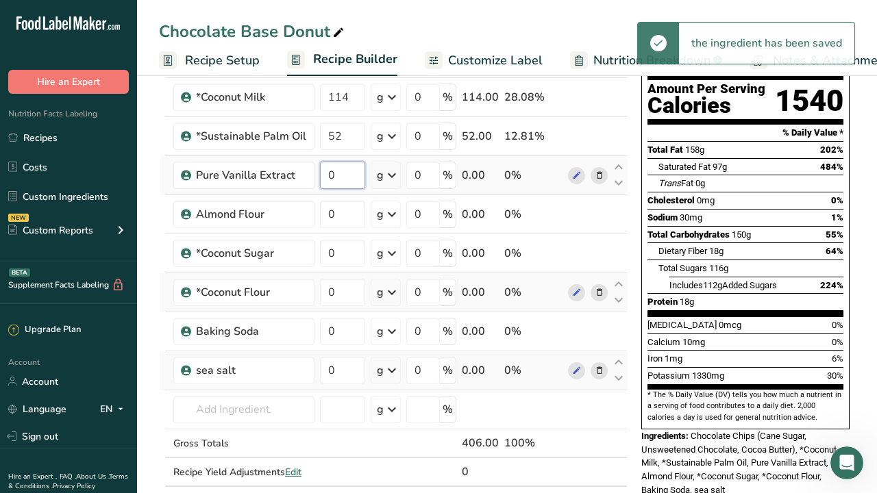
click at [351, 175] on input "0" at bounding box center [342, 175] width 45 height 27
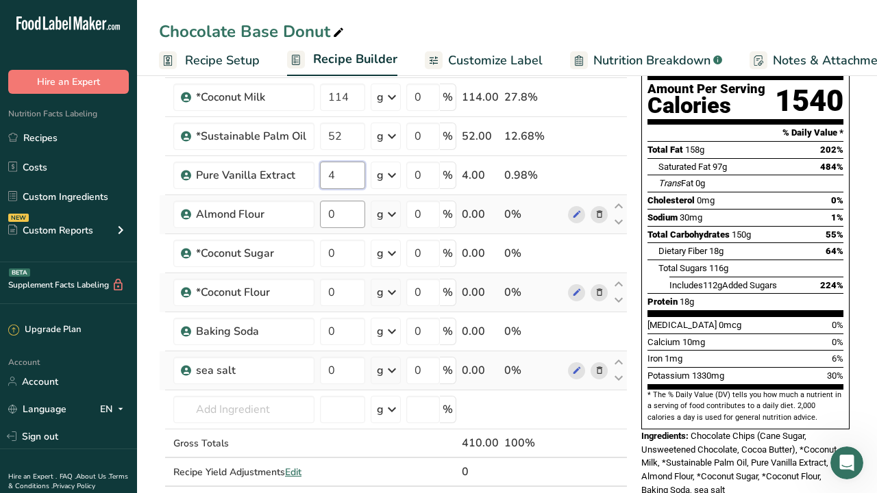
type input "4"
click at [336, 219] on div "Ingredient * Amount * Unit * Waste * .a-a{fill:#347362;}.b-a{fill:#fff;} Grams …" at bounding box center [393, 263] width 469 height 506
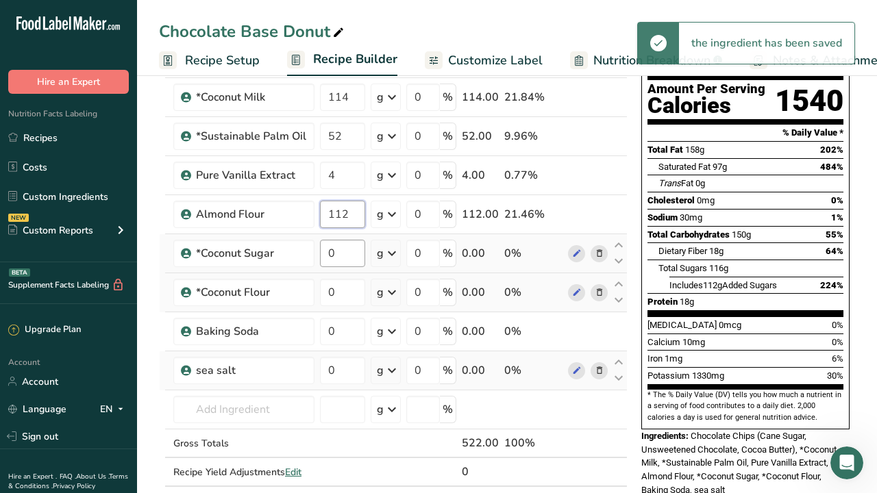
type input "112"
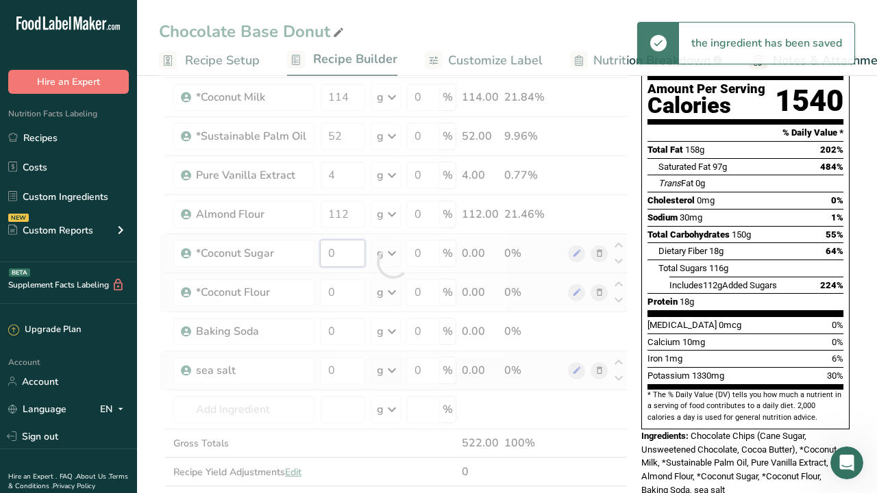
click at [347, 248] on div "Ingredient * Amount * Unit * Waste * .a-a{fill:#347362;}.b-a{fill:#fff;} Grams …" at bounding box center [393, 263] width 469 height 506
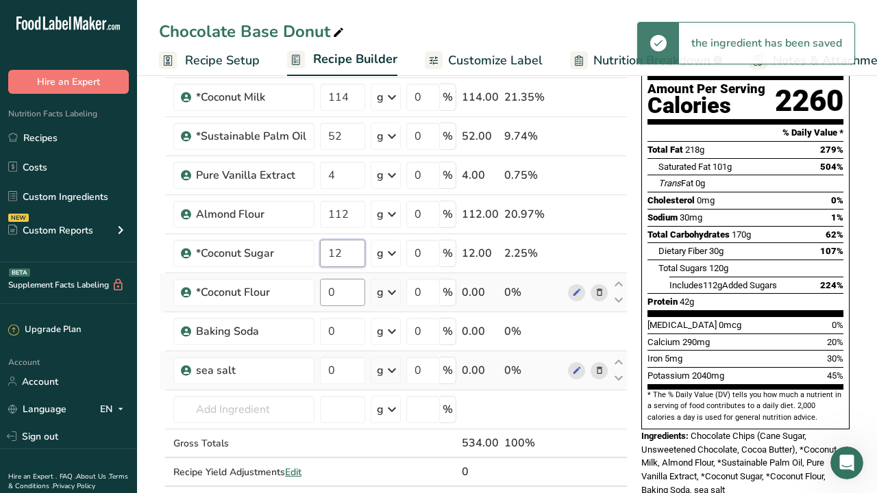
type input "12"
click at [340, 299] on div "Ingredient * Amount * Unit * Waste * .a-a{fill:#347362;}.b-a{fill:#fff;} Grams …" at bounding box center [393, 263] width 469 height 506
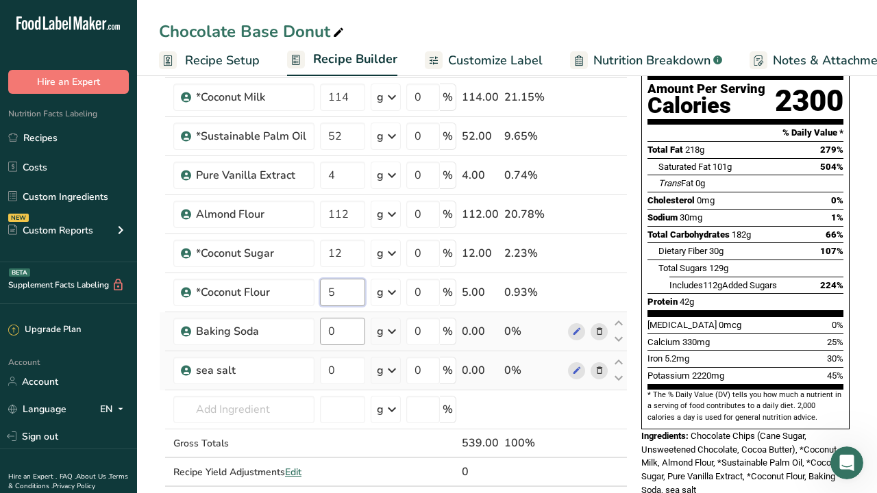
type input "5"
click at [339, 336] on div "Ingredient * Amount * Unit * Waste * .a-a{fill:#347362;}.b-a{fill:#fff;} Grams …" at bounding box center [393, 263] width 469 height 506
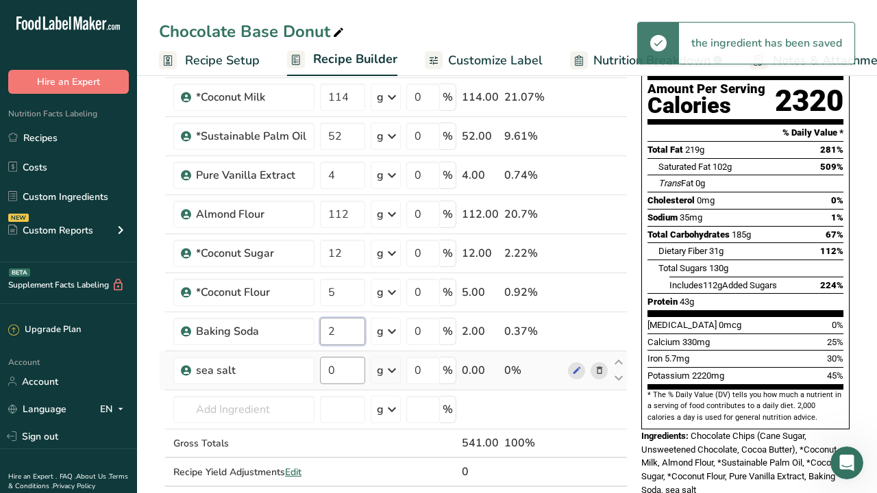
type input "2"
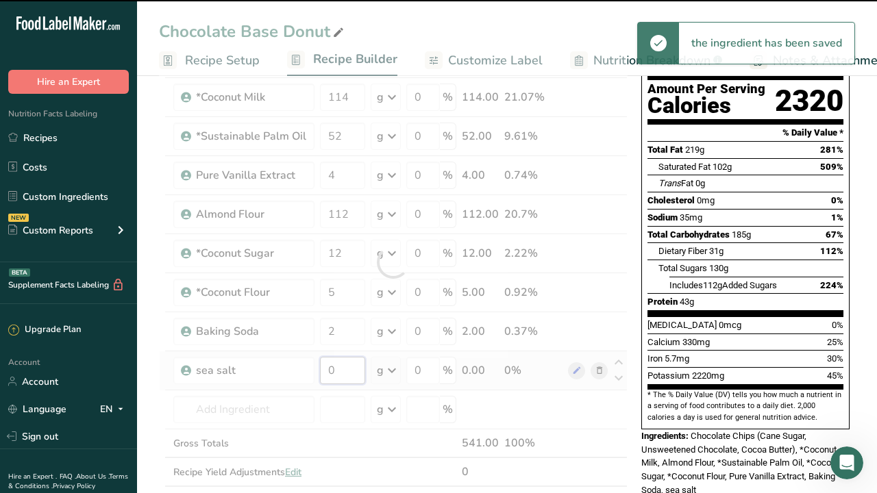
click at [342, 381] on div "Ingredient * Amount * Unit * Waste * .a-a{fill:#347362;}.b-a{fill:#fff;} Grams …" at bounding box center [393, 263] width 469 height 506
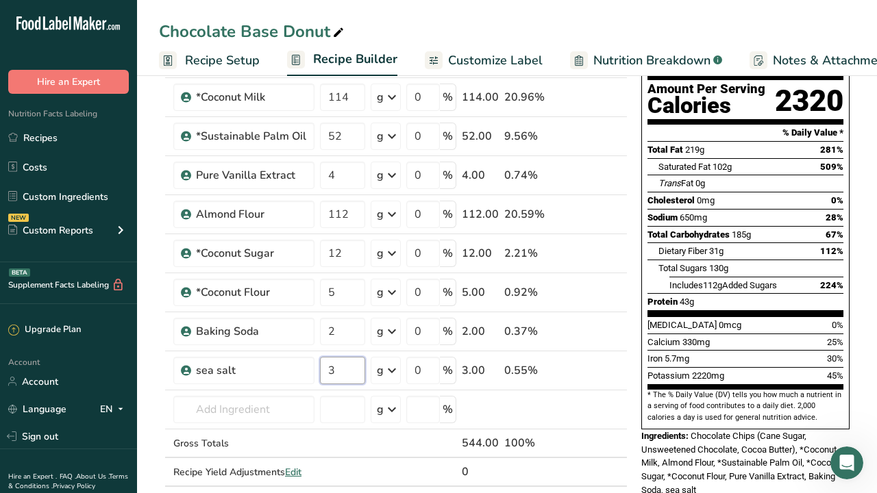
type input "3"
click at [629, 425] on div "Add Ingredients Manage Recipe Delete Recipe Duplicate Recipe Scale Recipe Save …" at bounding box center [397, 483] width 477 height 1056
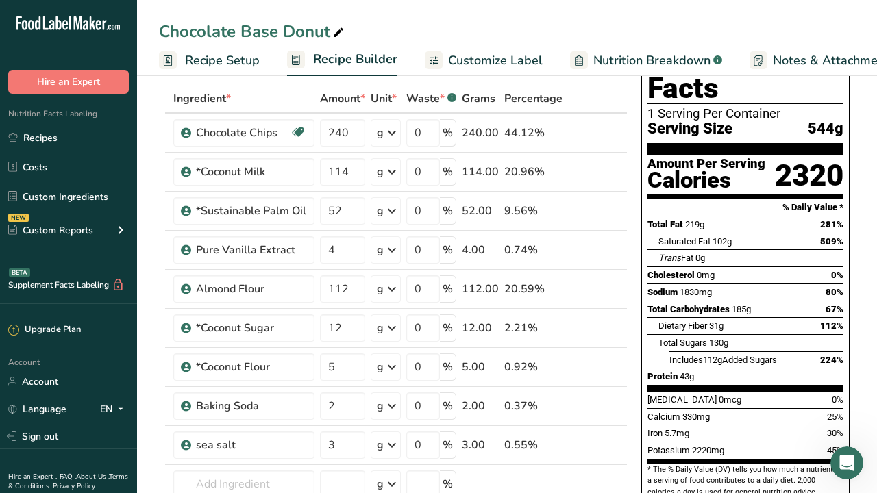
scroll to position [76, 0]
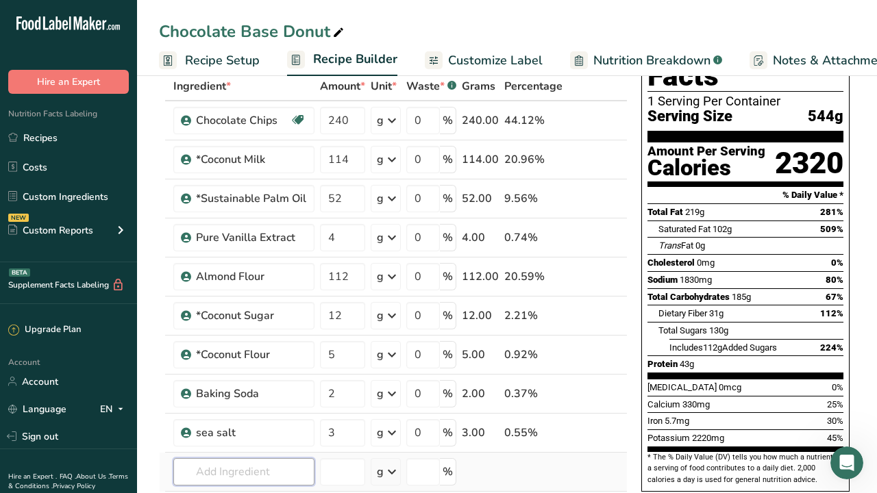
click at [244, 465] on input "text" at bounding box center [243, 471] width 141 height 27
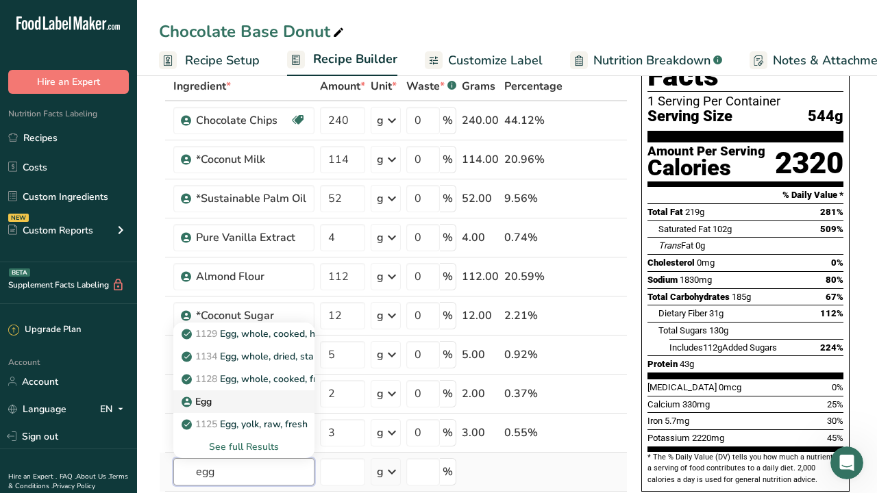
type input "egg"
click at [232, 408] on div "Egg" at bounding box center [232, 402] width 97 height 14
type input "Egg"
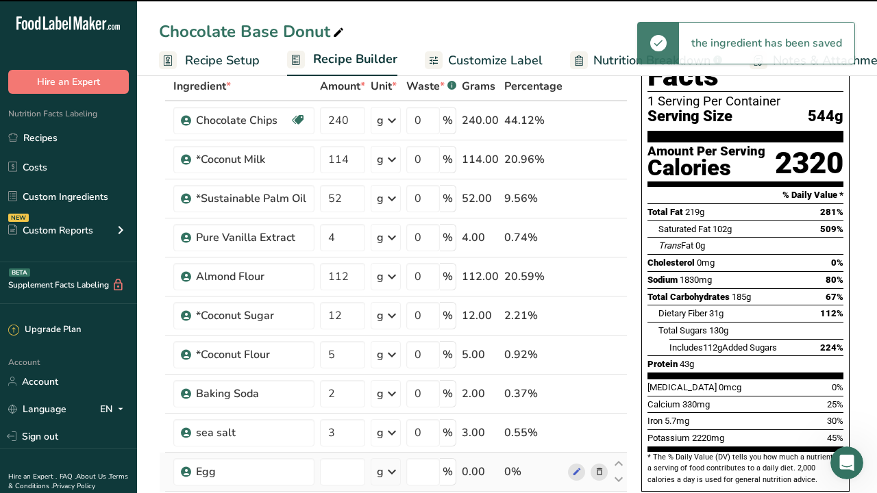
type input "0"
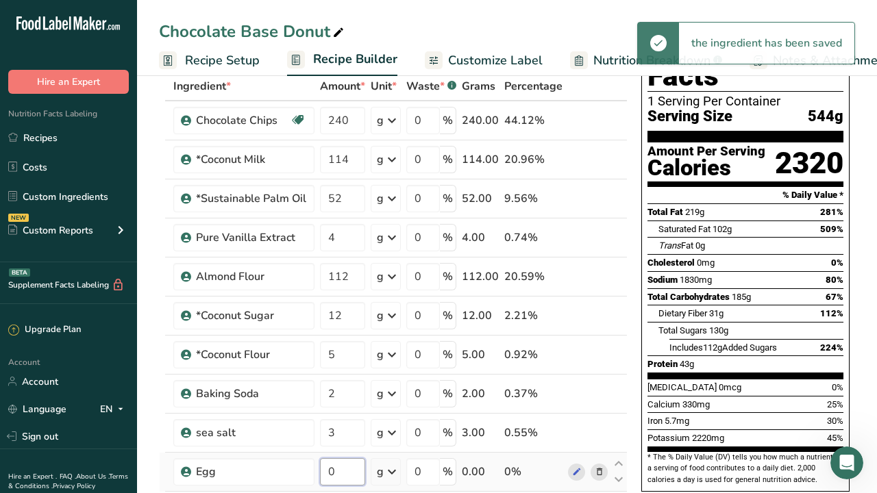
click at [344, 476] on input "0" at bounding box center [342, 471] width 45 height 27
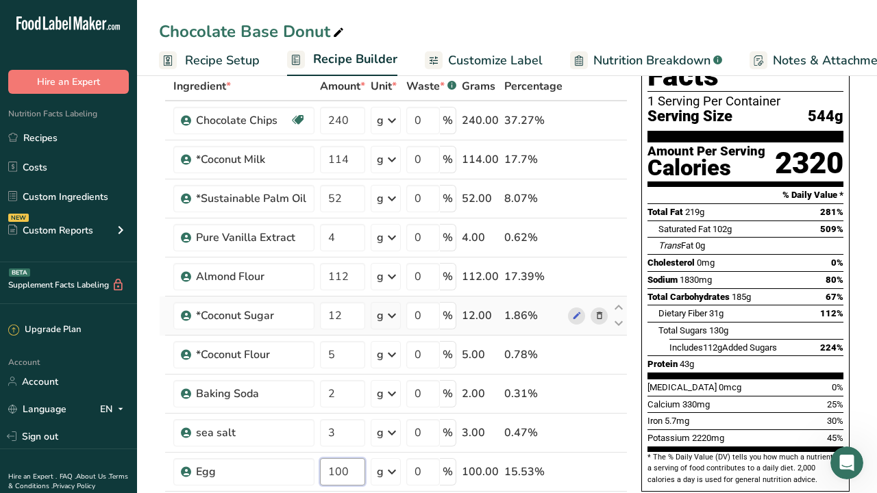
type input "100"
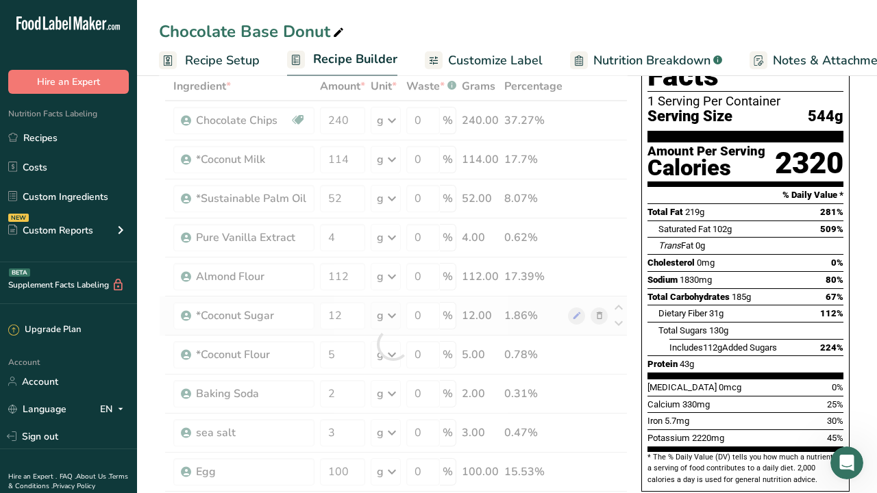
click at [161, 298] on div "Ingredient * Amount * Unit * Waste * .a-a{fill:#347362;}.b-a{fill:#fff;} Grams …" at bounding box center [393, 344] width 469 height 545
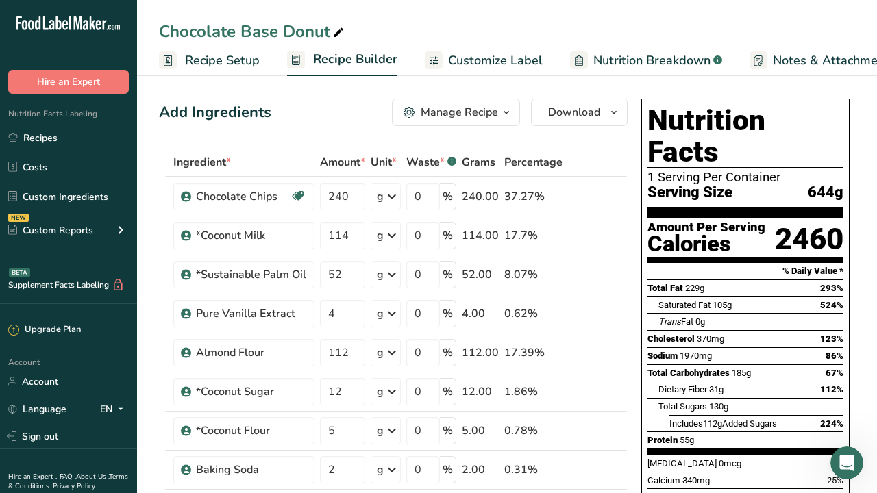
scroll to position [0, 0]
click at [227, 62] on span "Recipe Setup" at bounding box center [222, 60] width 75 height 18
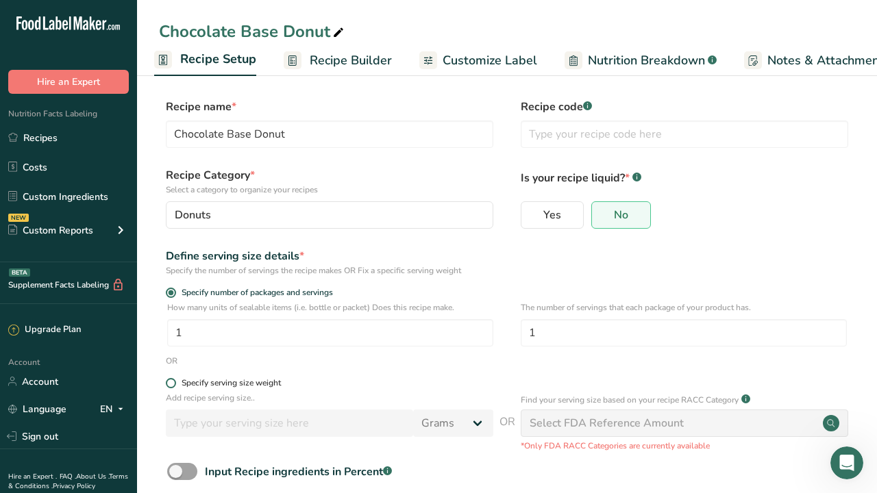
click at [171, 384] on span at bounding box center [171, 383] width 10 height 10
click at [171, 384] on input "Specify serving size weight" at bounding box center [170, 383] width 9 height 9
radio input "true"
radio input "false"
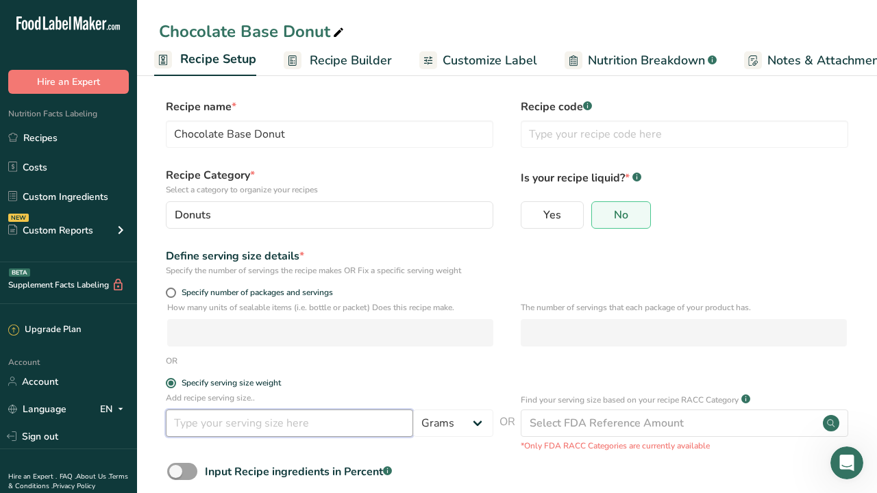
click at [275, 434] on input "number" at bounding box center [289, 423] width 247 height 27
click at [173, 292] on span at bounding box center [171, 293] width 10 height 10
click at [173, 292] on input "Specify number of packages and servings" at bounding box center [170, 292] width 9 height 9
radio input "true"
radio input "false"
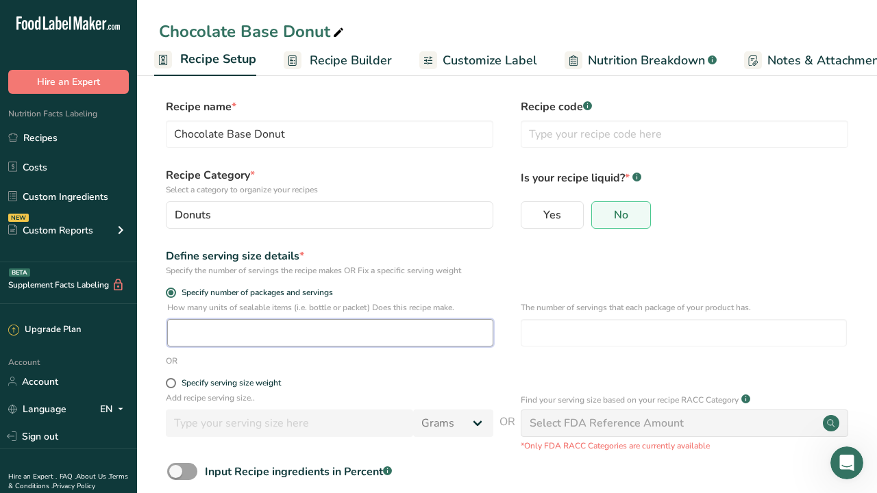
click at [229, 328] on input "number" at bounding box center [330, 332] width 326 height 27
type input "40"
click at [321, 358] on div "OR" at bounding box center [507, 361] width 696 height 12
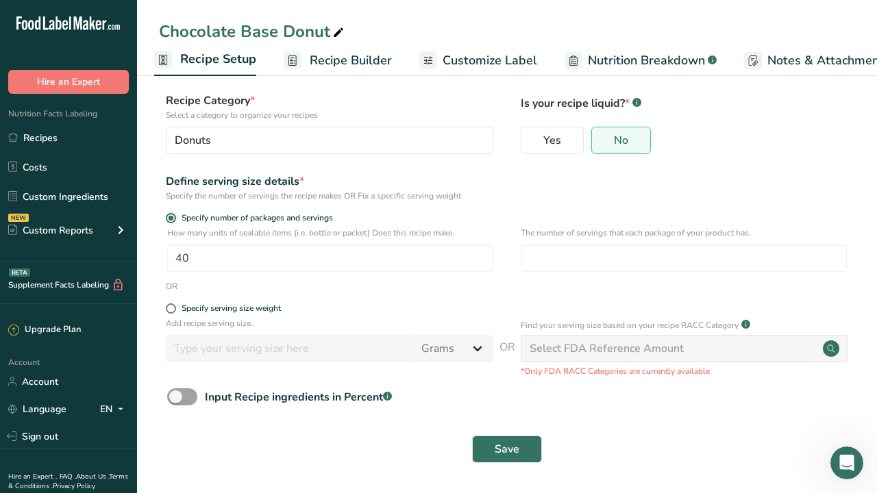
scroll to position [74, 0]
click at [496, 443] on span "Save" at bounding box center [507, 450] width 25 height 16
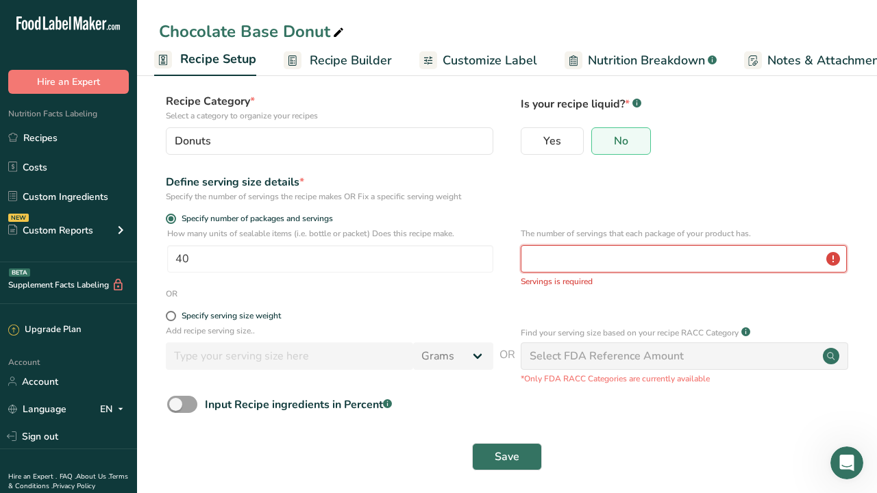
click at [590, 256] on input "number" at bounding box center [684, 258] width 326 height 27
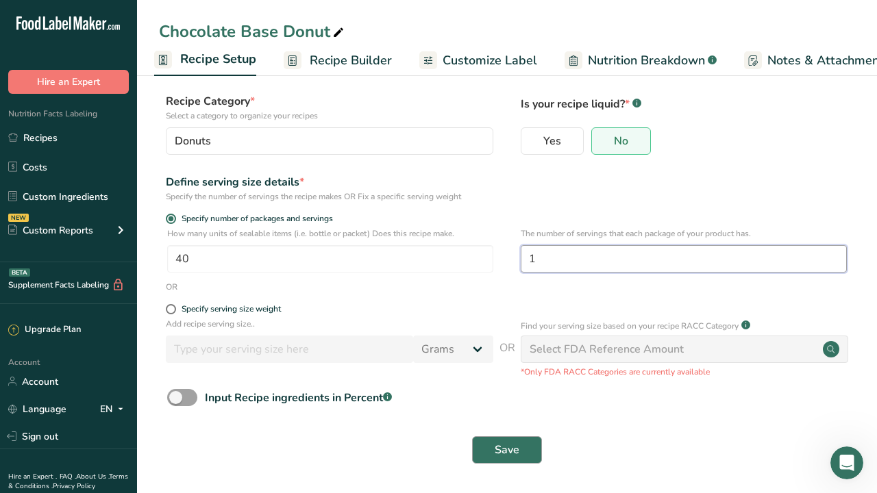
type input "1"
click at [511, 445] on span "Save" at bounding box center [507, 450] width 25 height 16
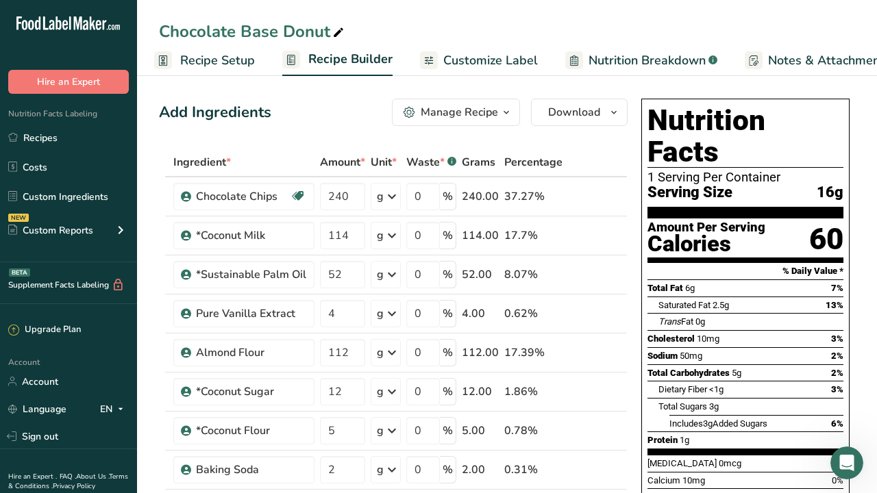
click at [209, 60] on span "Recipe Setup" at bounding box center [217, 60] width 75 height 18
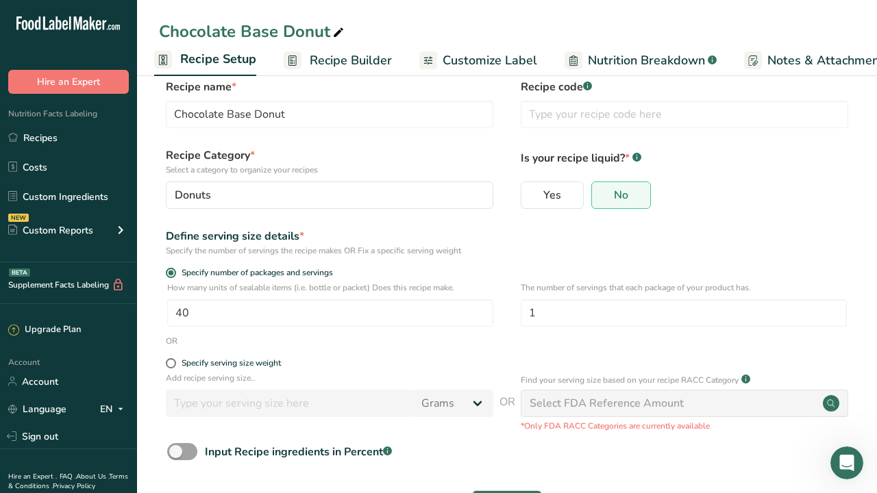
scroll to position [24, 0]
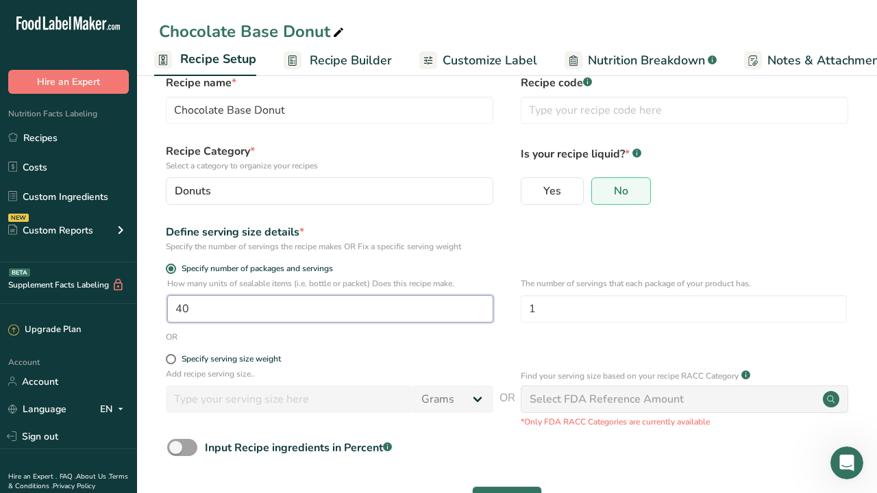
click at [179, 310] on input "40" at bounding box center [330, 308] width 326 height 27
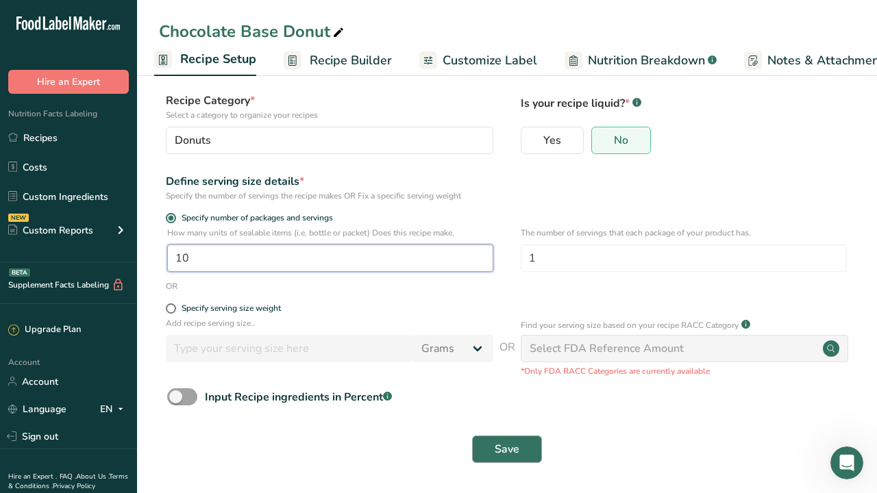
scroll to position [74, 0]
type input "10"
click at [503, 452] on span "Save" at bounding box center [507, 450] width 25 height 16
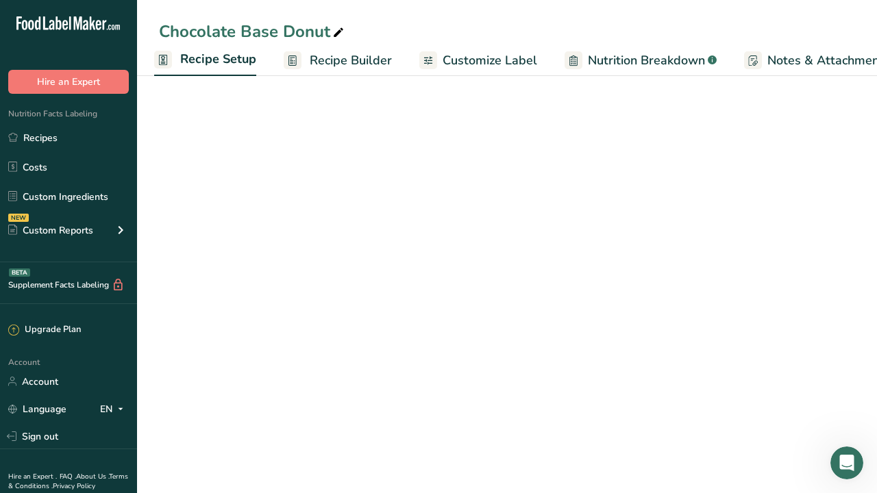
scroll to position [74, 0]
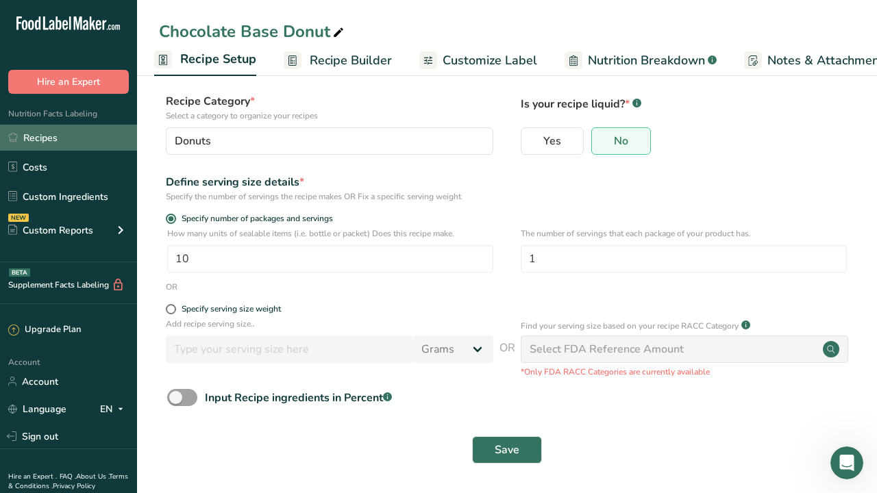
click at [47, 133] on link "Recipes" at bounding box center [68, 138] width 137 height 26
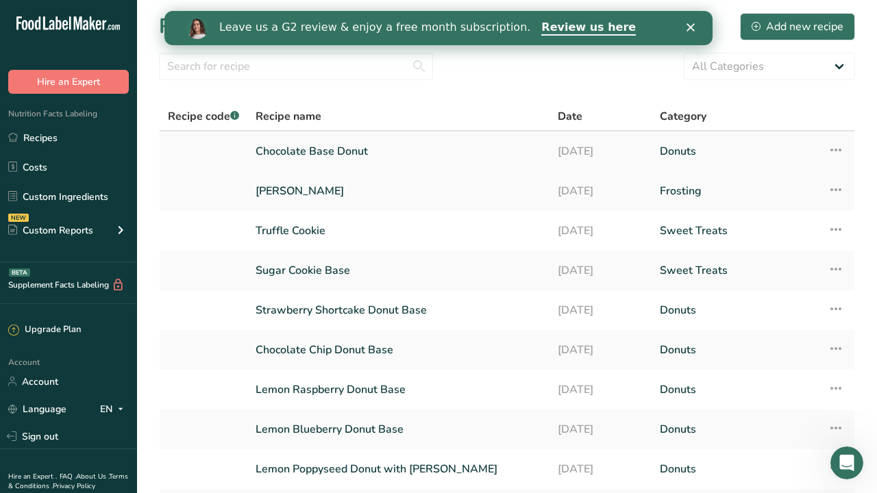
click at [690, 152] on link "Donuts" at bounding box center [736, 151] width 152 height 29
click at [835, 154] on icon at bounding box center [835, 150] width 16 height 25
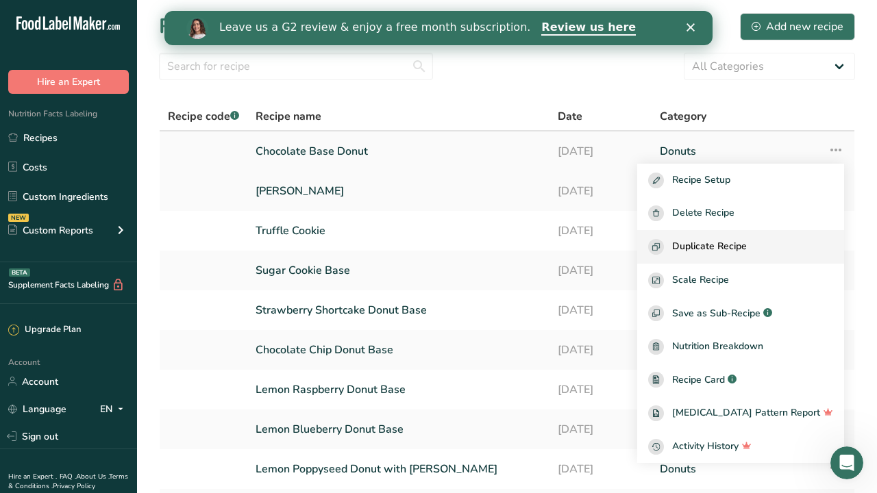
click at [745, 246] on span "Duplicate Recipe" at bounding box center [709, 247] width 75 height 16
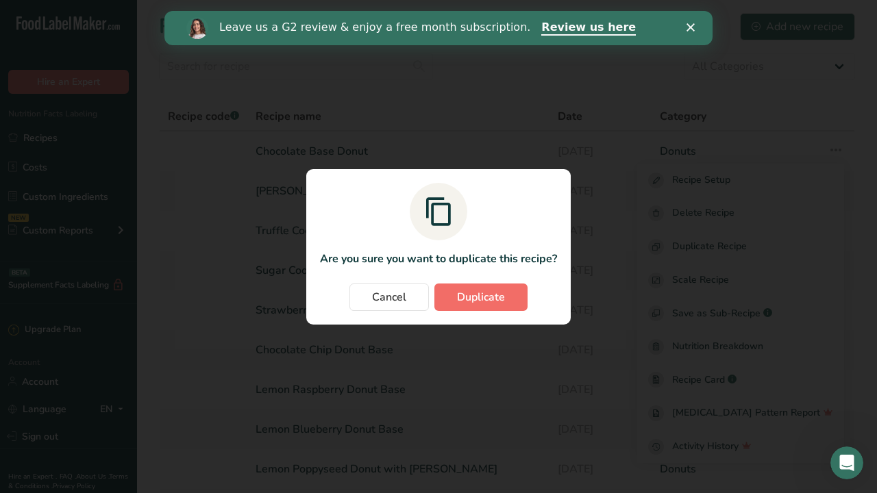
click at [497, 299] on span "Duplicate" at bounding box center [481, 297] width 48 height 16
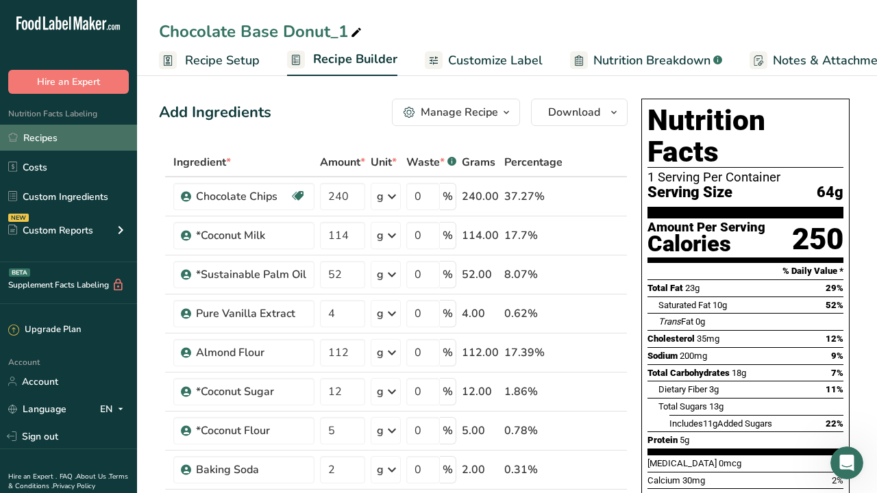
click at [45, 144] on link "Recipes" at bounding box center [68, 138] width 137 height 26
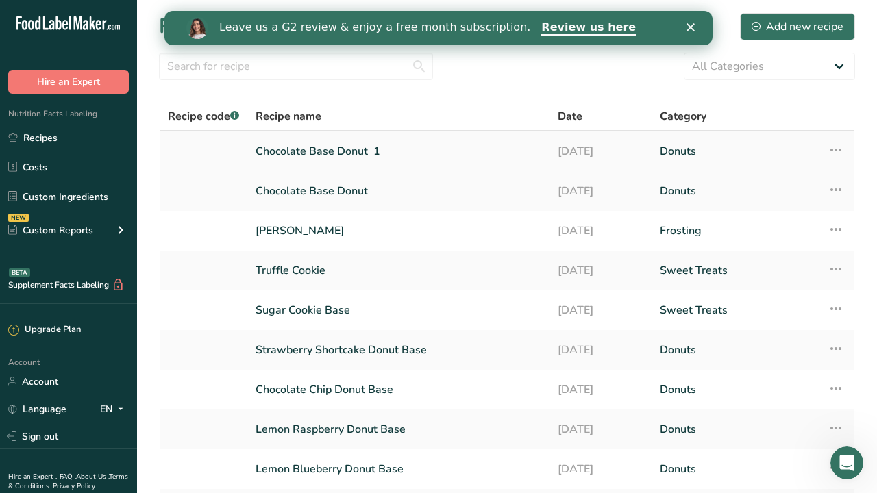
click at [368, 154] on link "Chocolate Base Donut_1" at bounding box center [398, 151] width 286 height 29
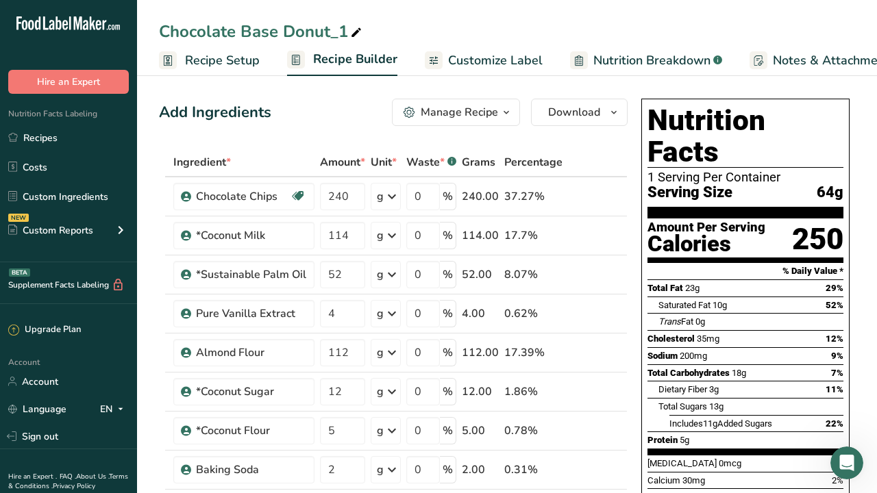
click at [206, 64] on span "Recipe Setup" at bounding box center [222, 60] width 75 height 18
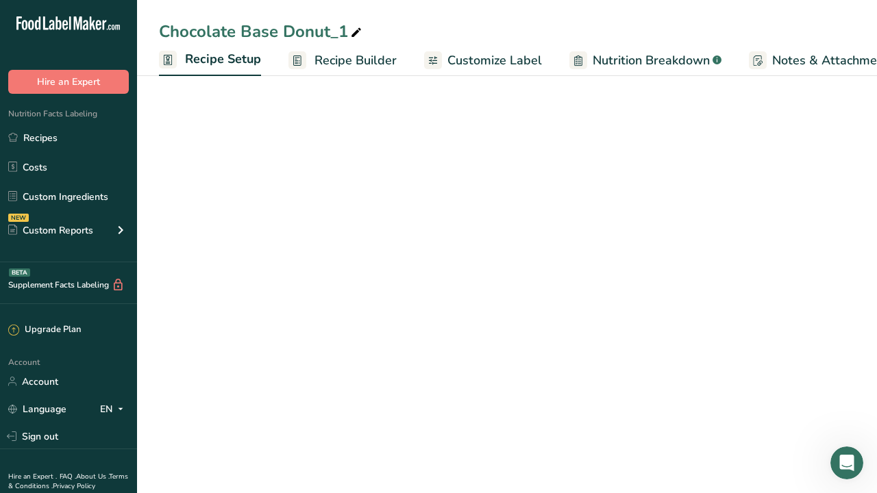
scroll to position [0, 5]
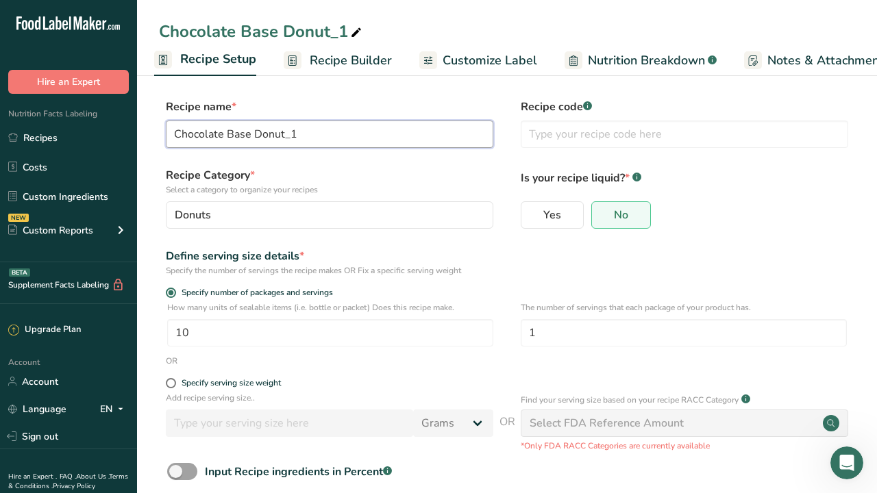
drag, startPoint x: 227, startPoint y: 133, endPoint x: 301, endPoint y: 131, distance: 73.3
click at [301, 131] on input "Chocolate Base Donut_1" at bounding box center [329, 134] width 327 height 27
type input "Chocolate Peanut Butter Donut"
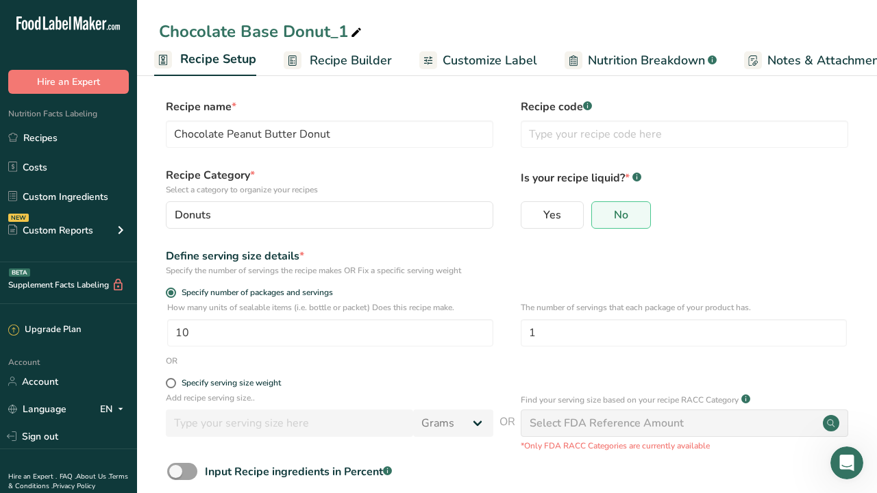
click at [384, 182] on label "Recipe Category * Select a category to organize your recipes" at bounding box center [329, 181] width 327 height 29
